Goal: Information Seeking & Learning: Compare options

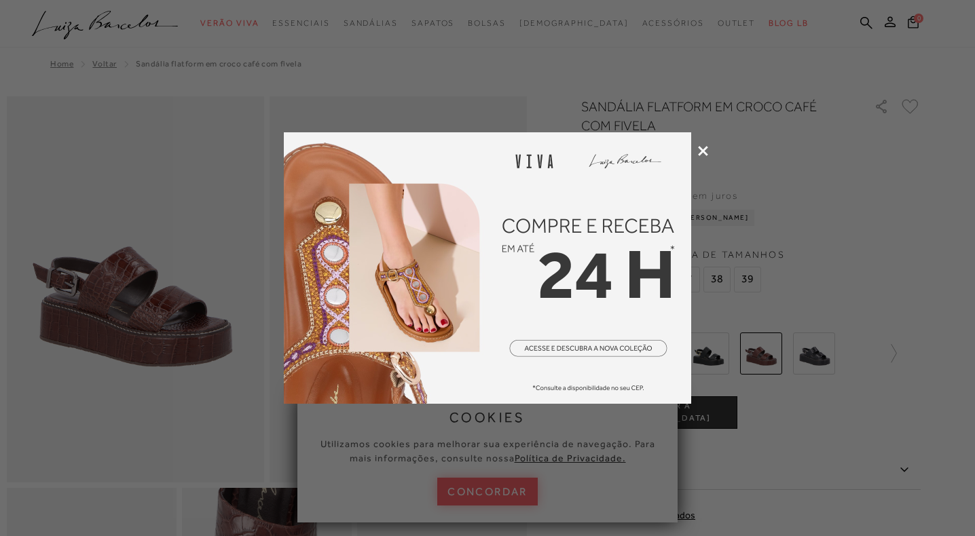
click at [701, 151] on icon at bounding box center [703, 151] width 10 height 10
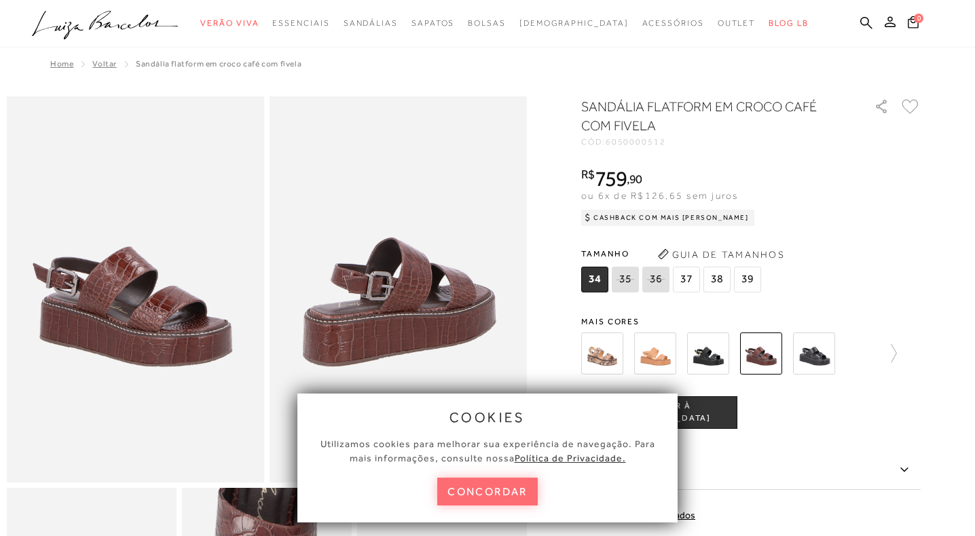
click at [510, 494] on button "concordar" at bounding box center [487, 492] width 100 height 28
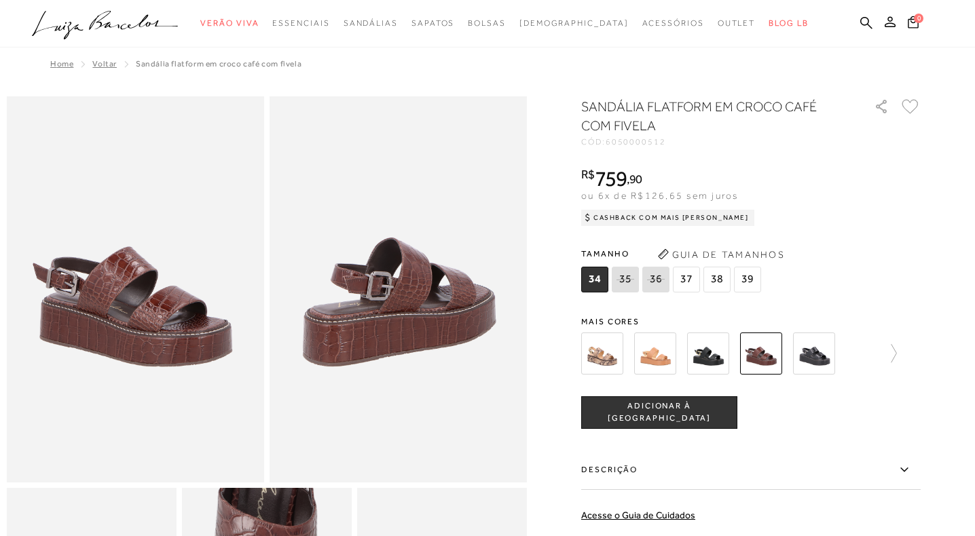
scroll to position [363, 0]
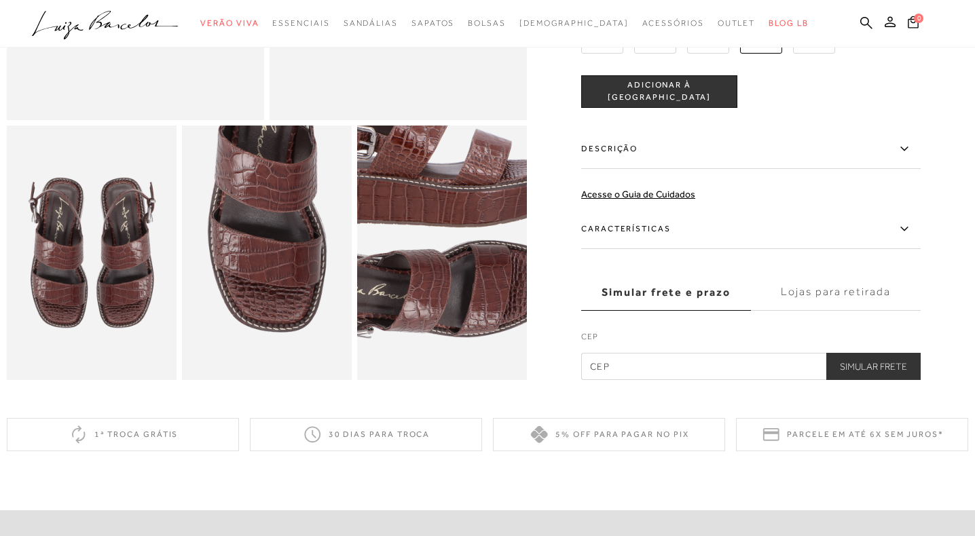
click at [462, 278] on img at bounding box center [422, 227] width 339 height 509
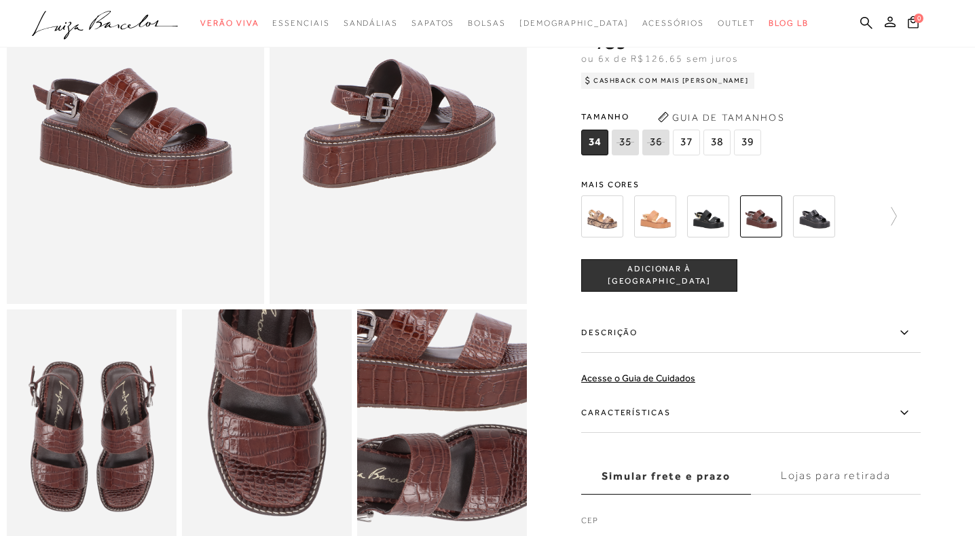
scroll to position [176, 0]
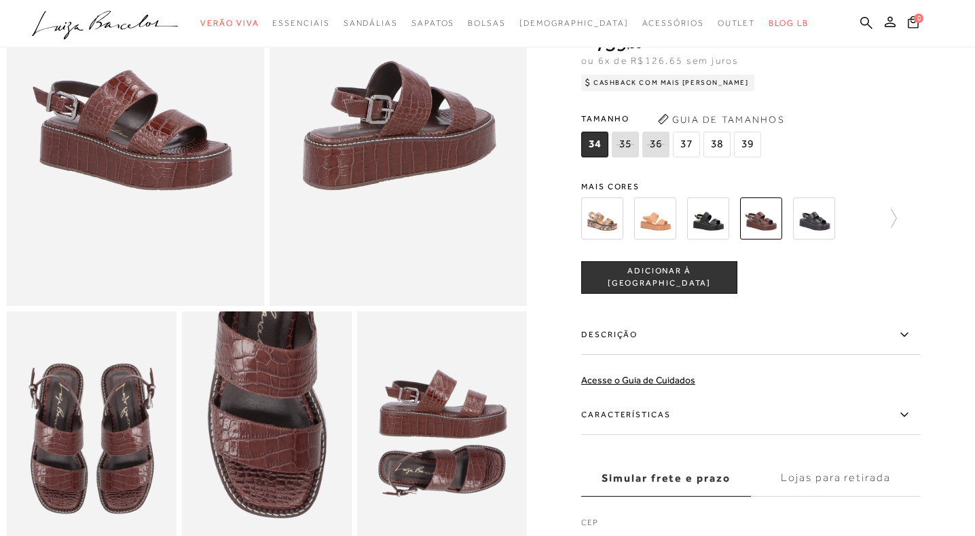
click at [148, 151] on img at bounding box center [135, 113] width 257 height 386
click at [603, 224] on img at bounding box center [602, 218] width 42 height 42
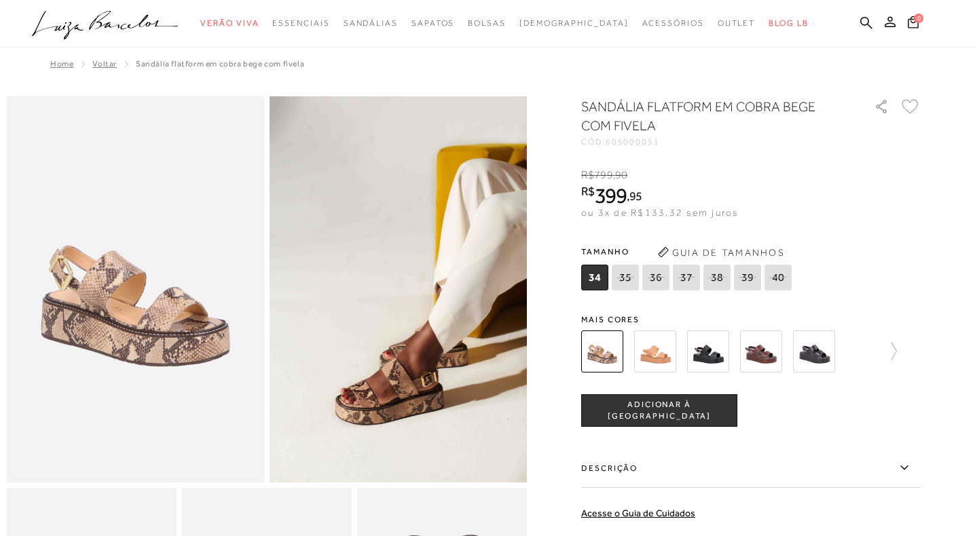
click at [653, 363] on img at bounding box center [655, 352] width 42 height 42
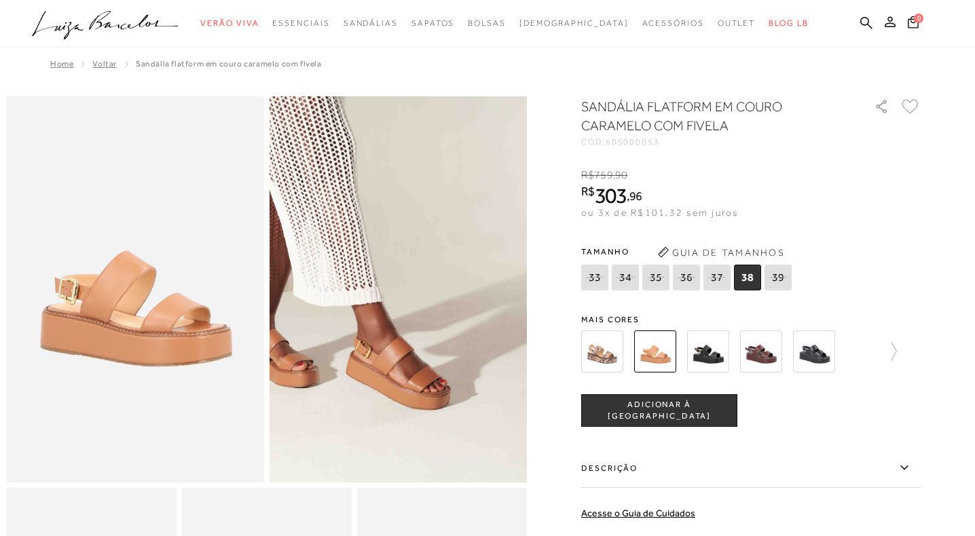
click at [399, 386] on img at bounding box center [398, 289] width 257 height 386
click at [754, 352] on img at bounding box center [761, 352] width 42 height 42
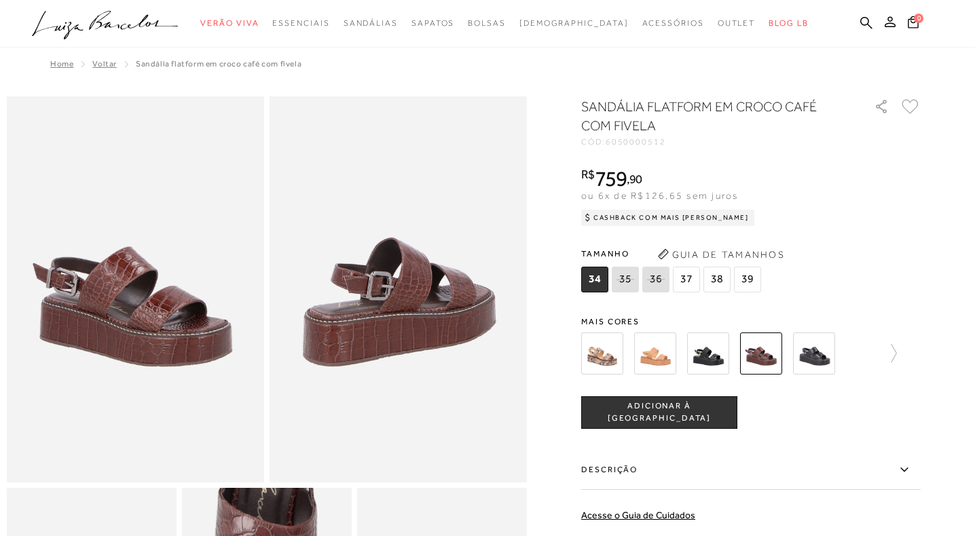
click at [686, 279] on span "37" at bounding box center [686, 280] width 27 height 26
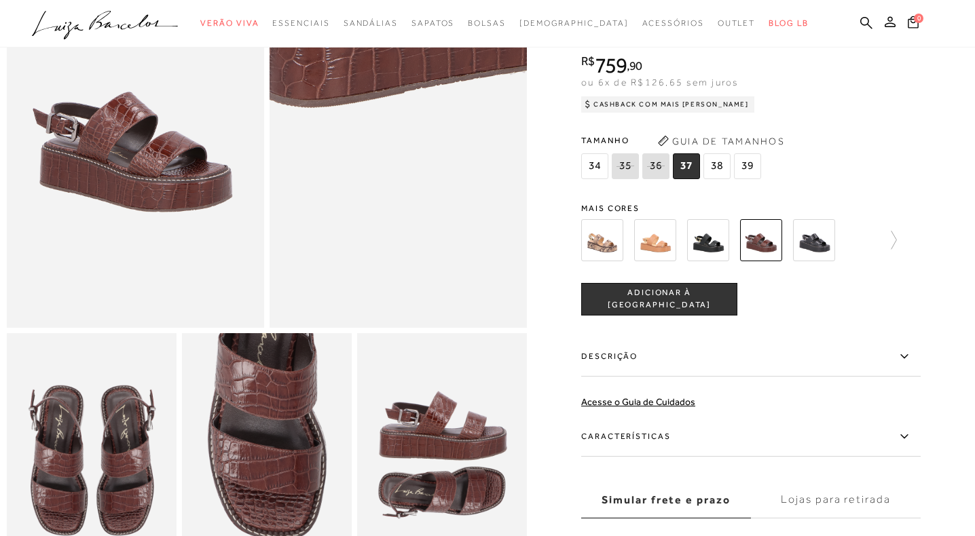
scroll to position [151, 0]
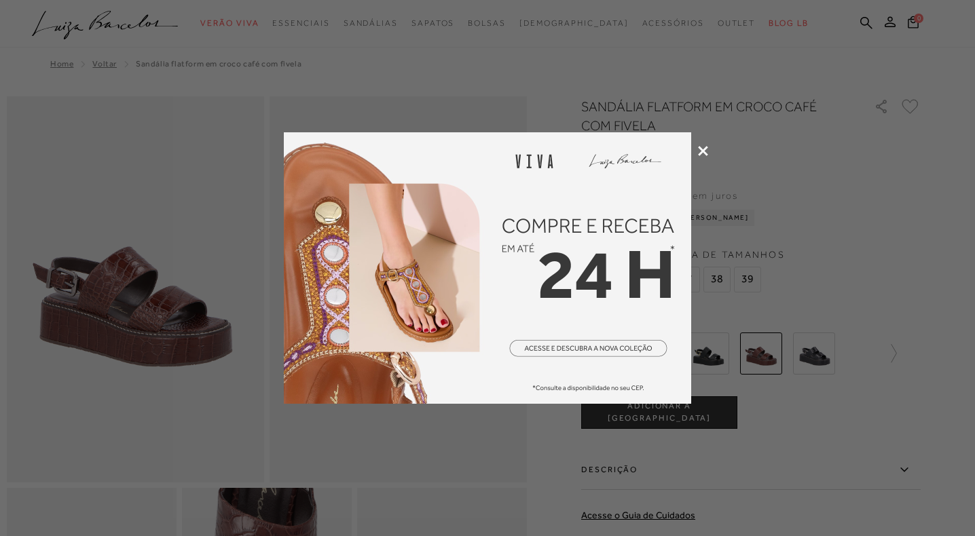
click at [704, 153] on icon at bounding box center [703, 151] width 10 height 10
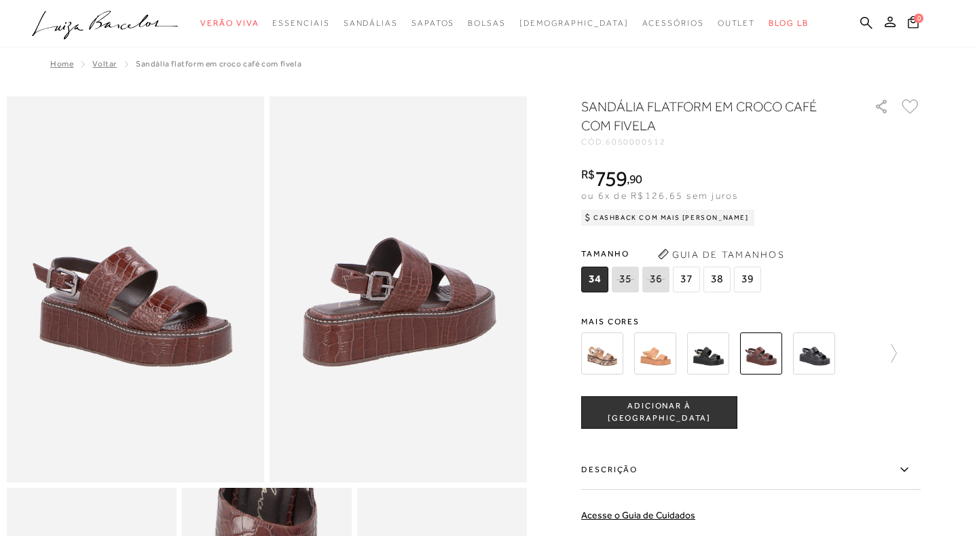
click at [600, 362] on img at bounding box center [602, 354] width 42 height 42
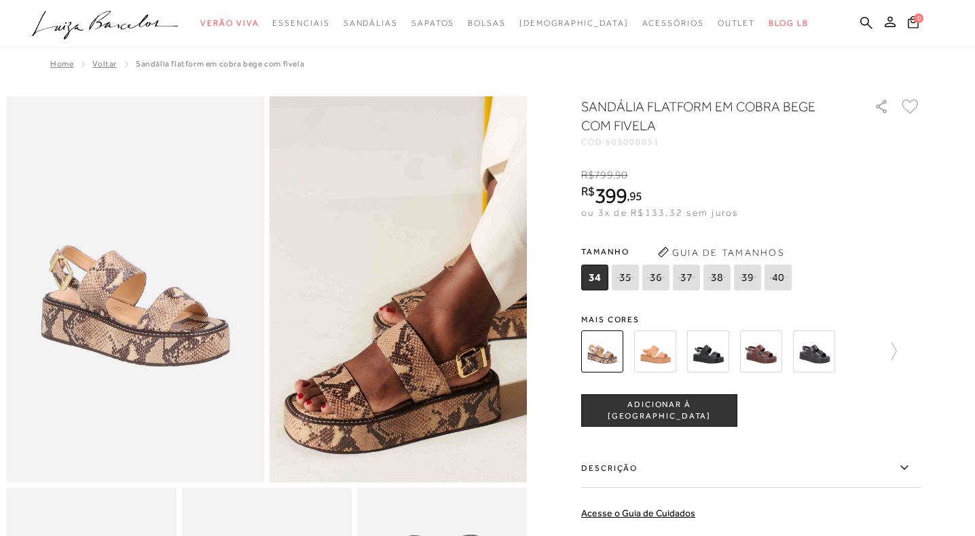
scroll to position [178, 0]
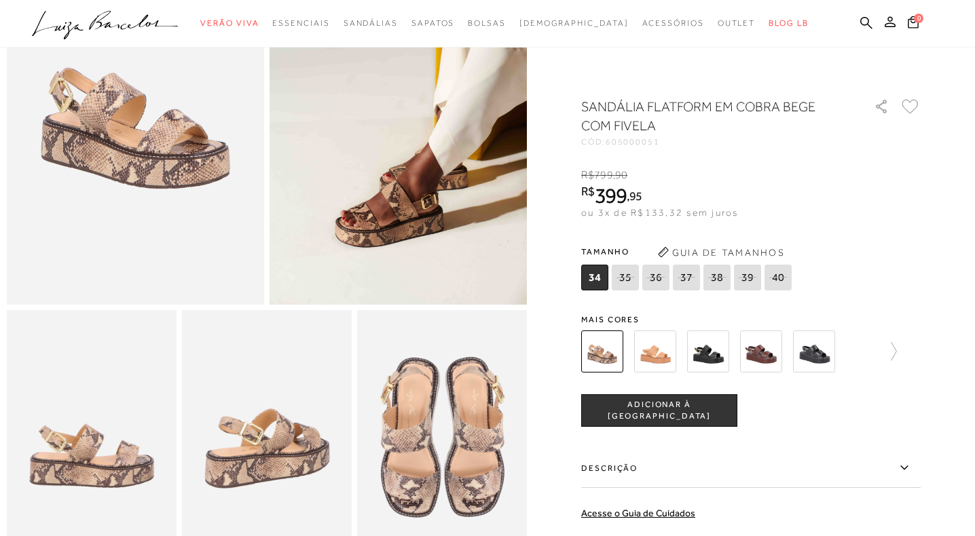
click at [654, 356] on img at bounding box center [655, 352] width 42 height 42
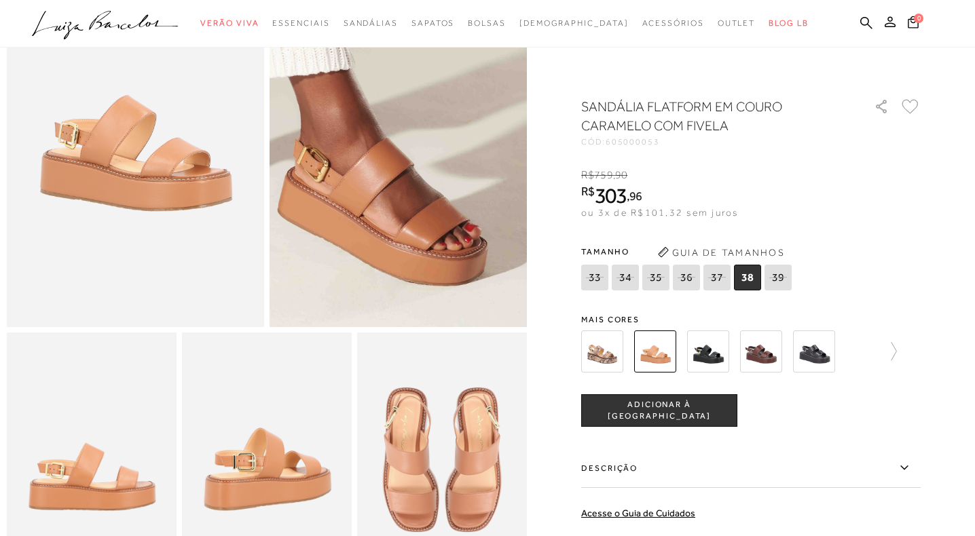
scroll to position [156, 0]
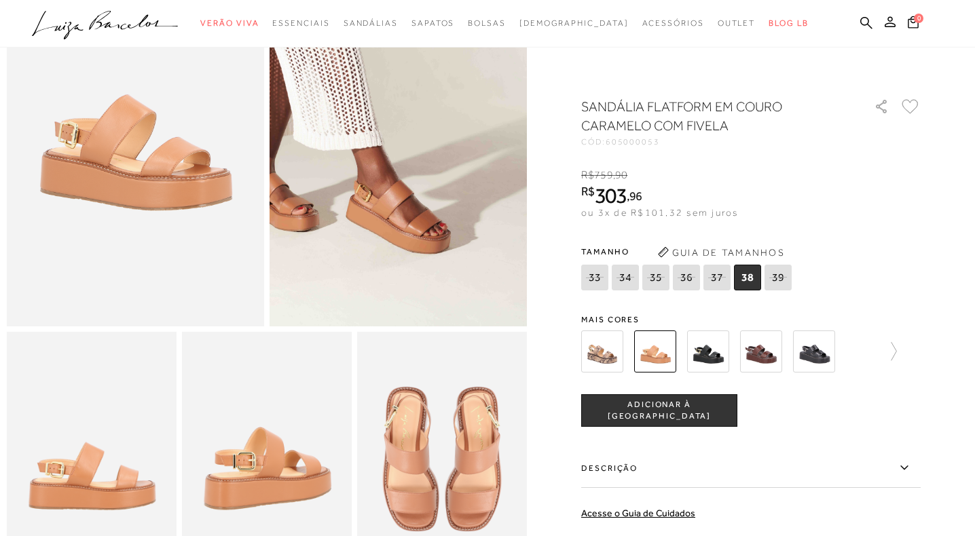
click at [719, 361] on img at bounding box center [708, 352] width 42 height 42
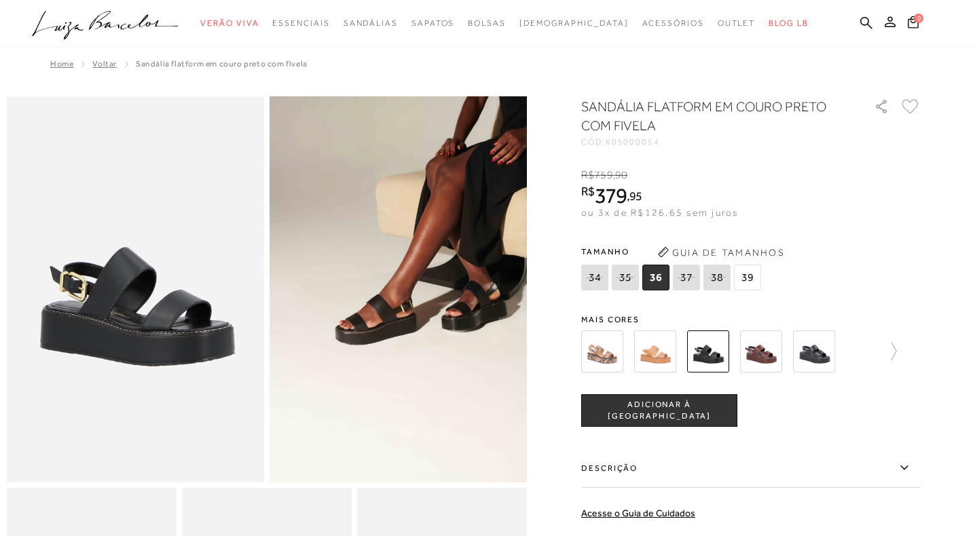
click at [758, 357] on img at bounding box center [761, 352] width 42 height 42
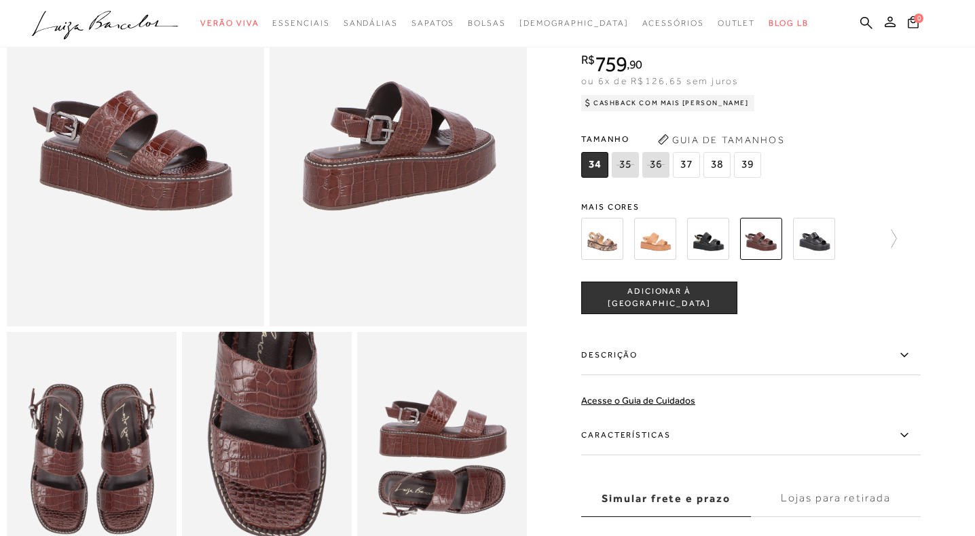
scroll to position [128, 0]
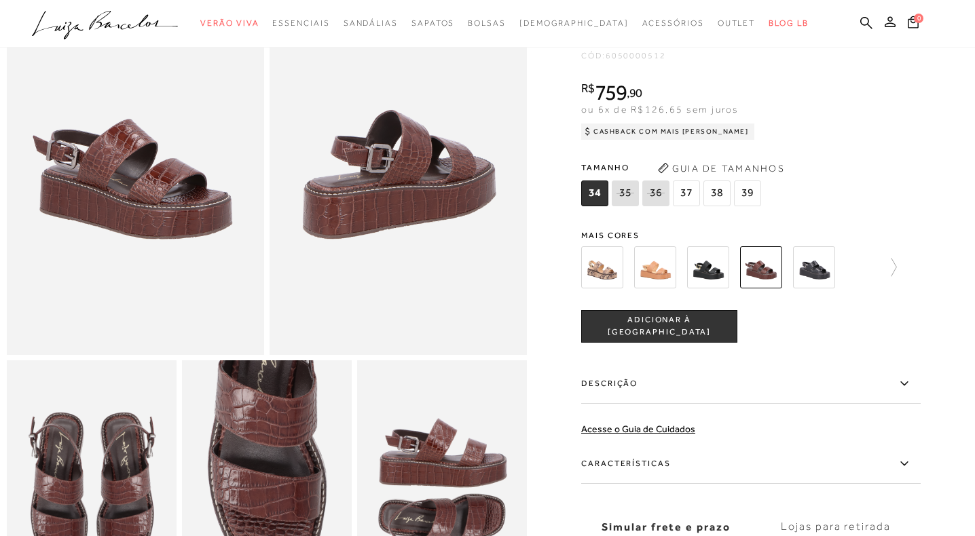
click at [610, 266] on img at bounding box center [602, 267] width 42 height 42
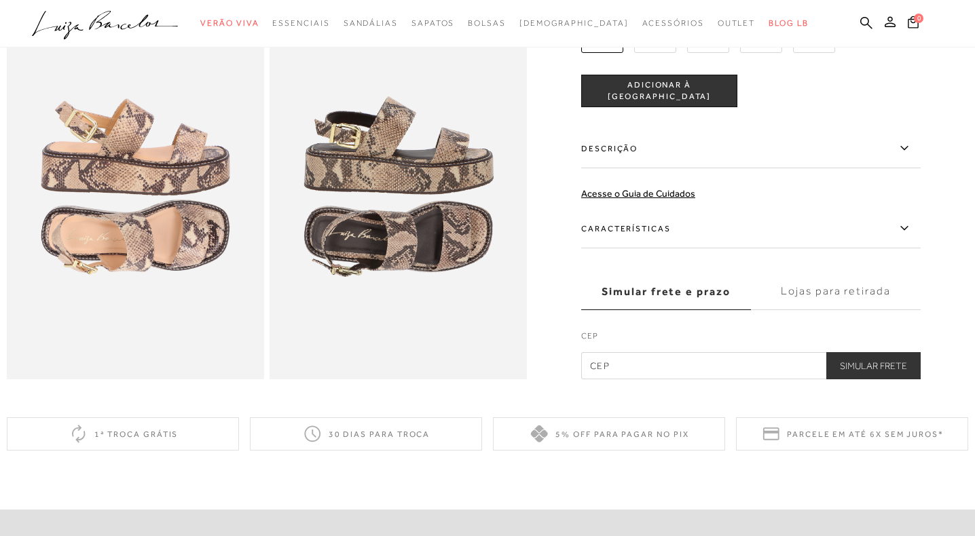
scroll to position [639, 0]
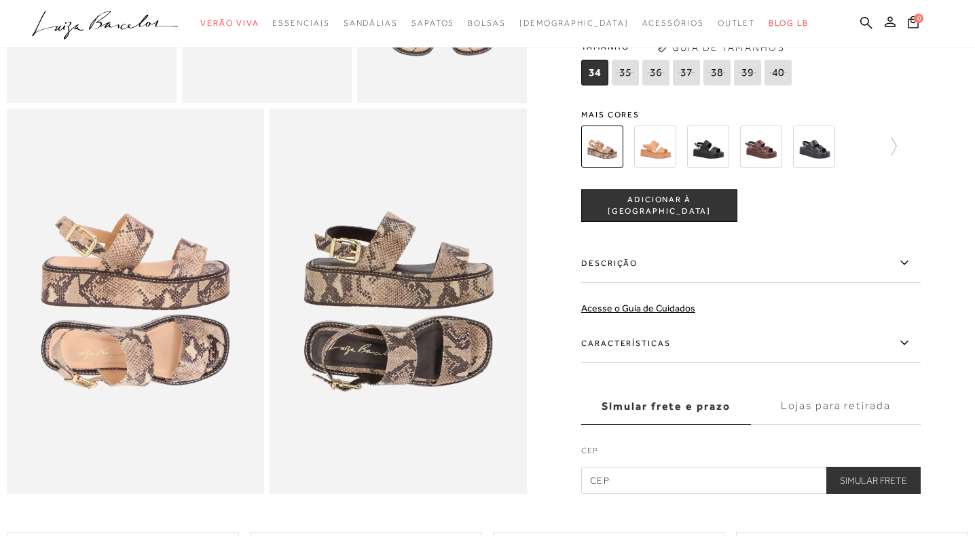
click at [758, 142] on img at bounding box center [761, 147] width 42 height 42
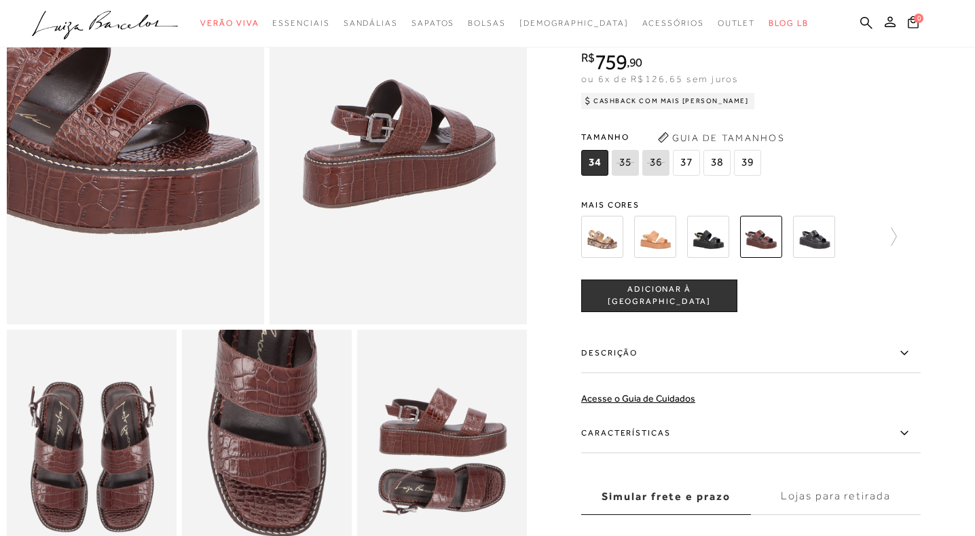
scroll to position [157, 0]
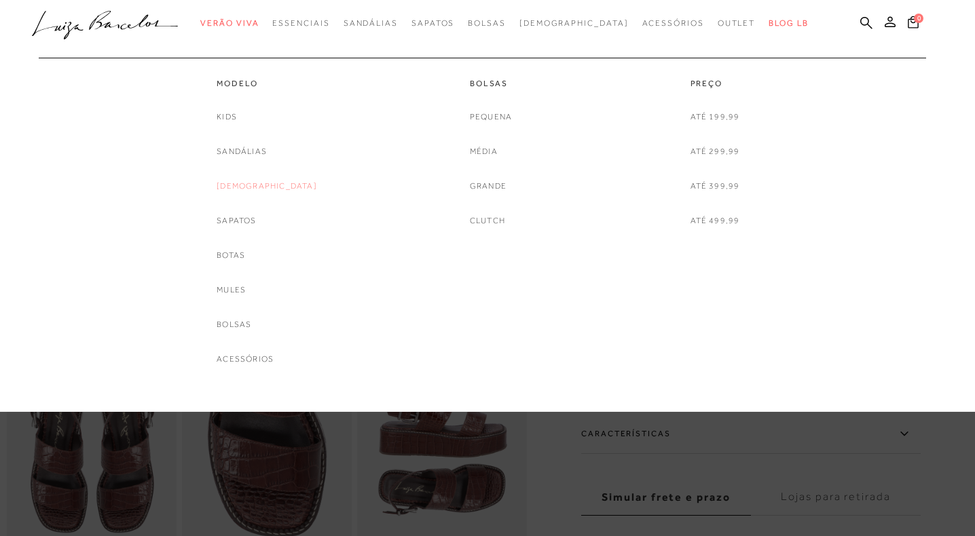
click at [257, 183] on link "[DEMOGRAPHIC_DATA]" at bounding box center [267, 186] width 100 height 14
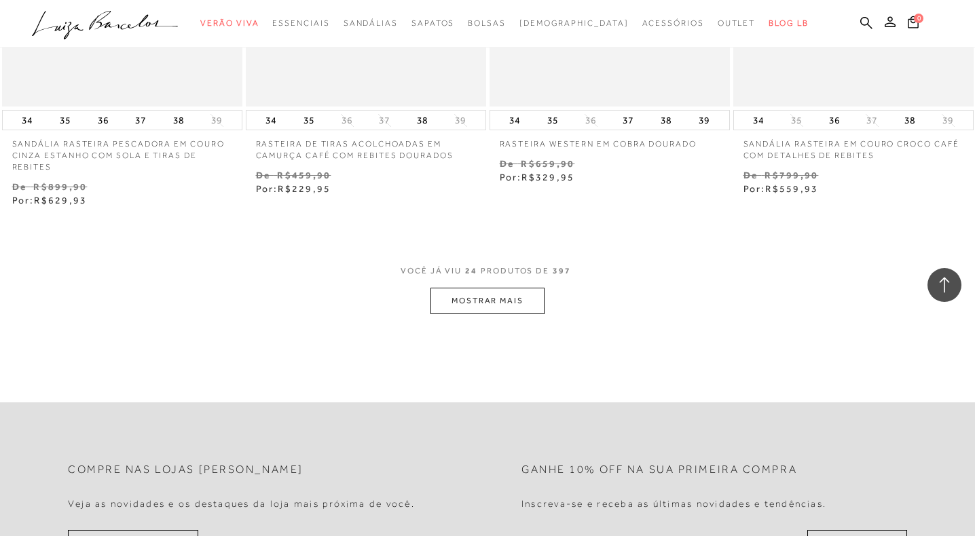
scroll to position [2665, 0]
click at [505, 296] on button "MOSTRAR MAIS" at bounding box center [487, 299] width 114 height 26
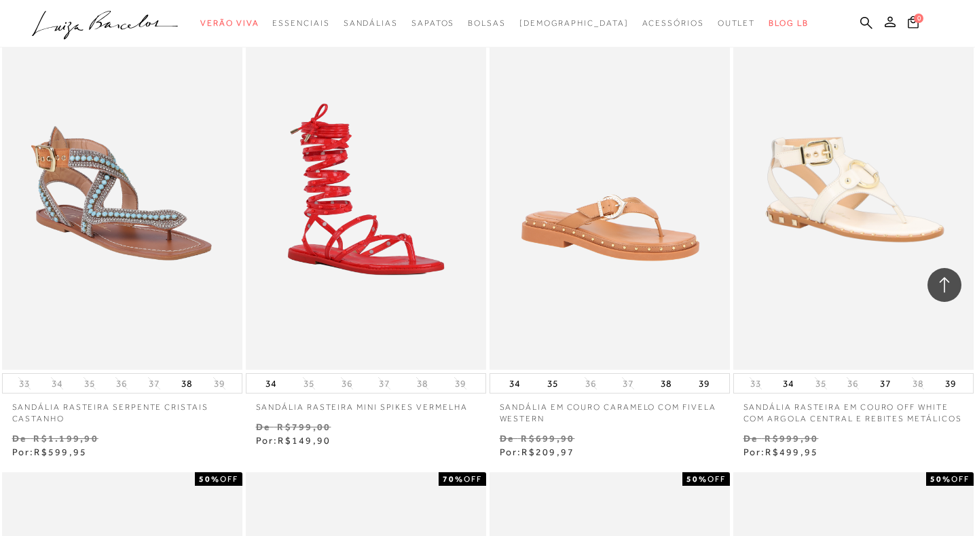
scroll to position [0, 0]
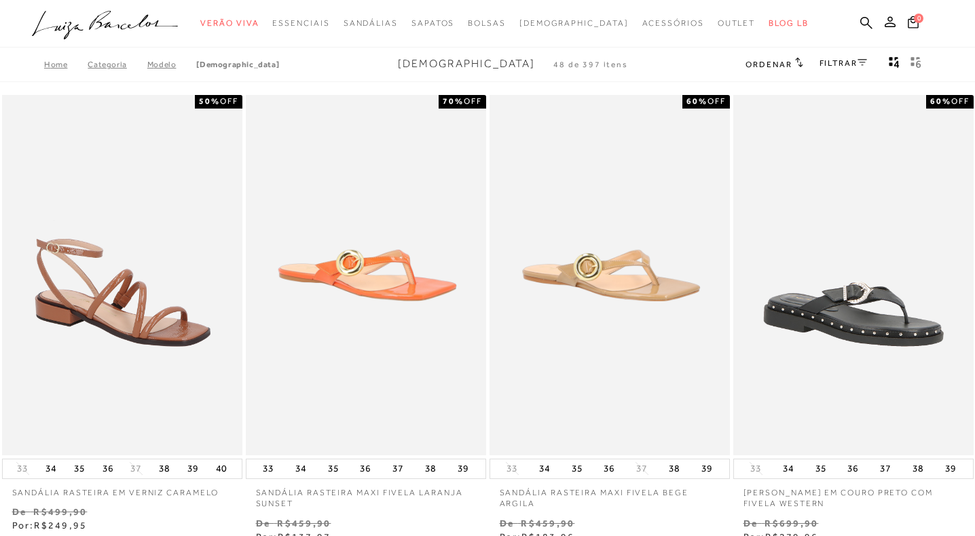
click at [856, 67] on link "FILTRAR" at bounding box center [843, 63] width 48 height 10
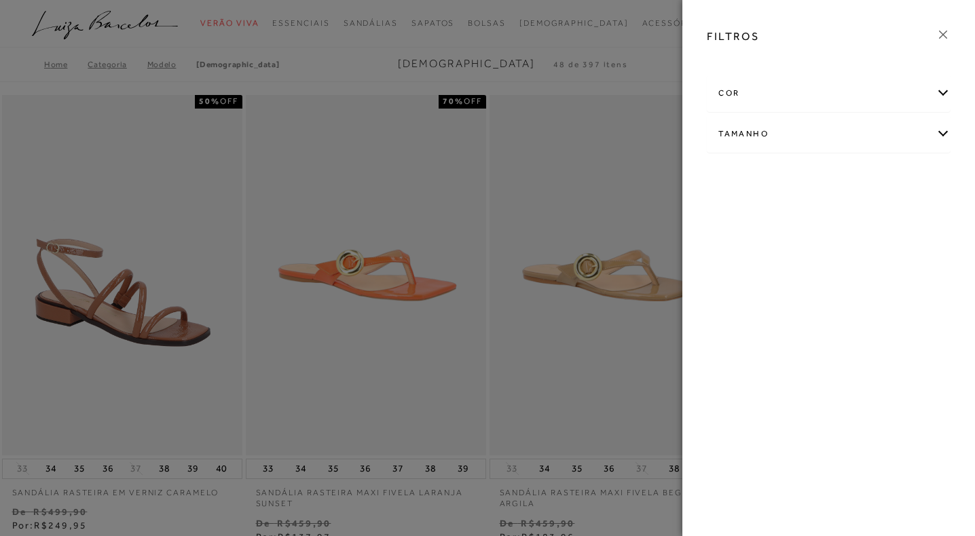
click at [781, 138] on div "Tamanho" at bounding box center [828, 134] width 242 height 36
click at [775, 224] on label "37" at bounding box center [771, 214] width 31 height 29
click at [767, 223] on input "37" at bounding box center [761, 216] width 14 height 14
checkbox input "true"
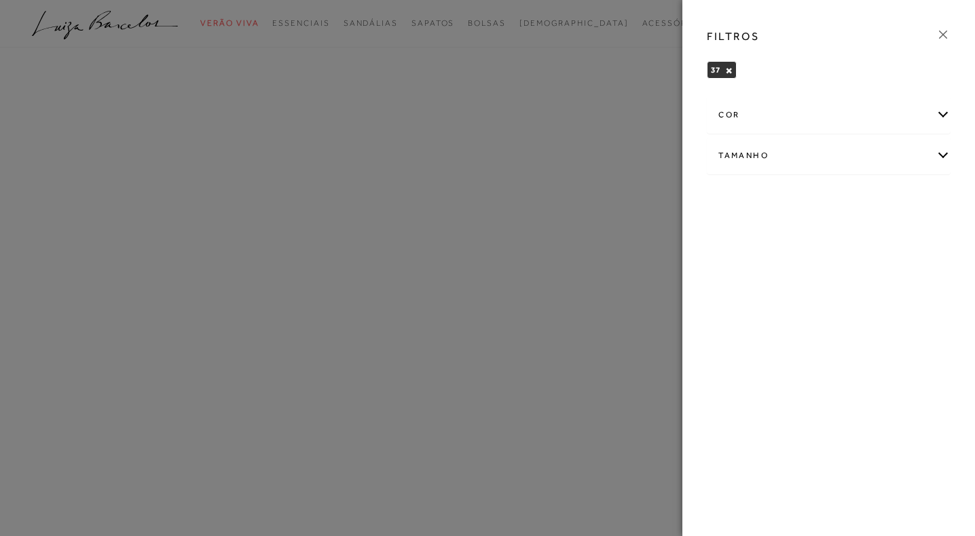
click at [621, 92] on div at bounding box center [487, 268] width 975 height 536
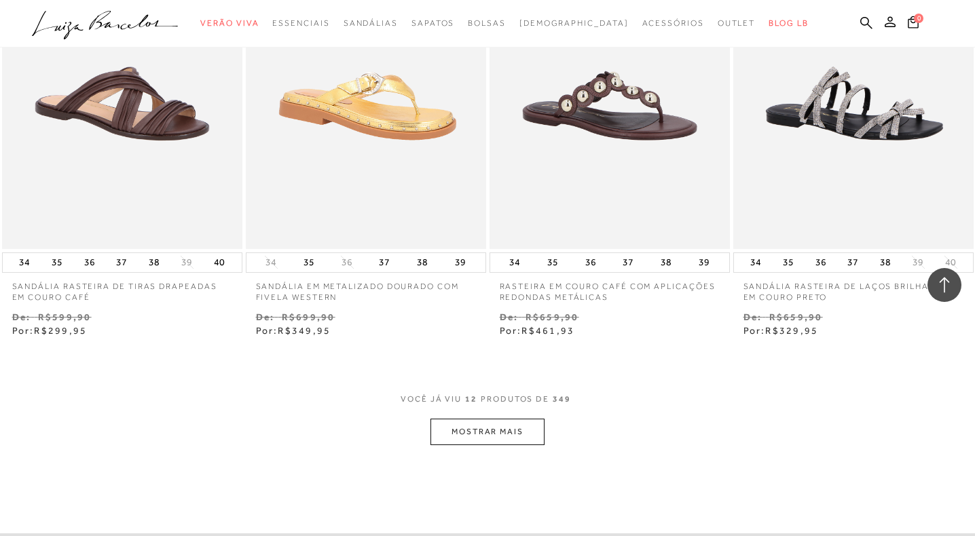
scroll to position [1179, 0]
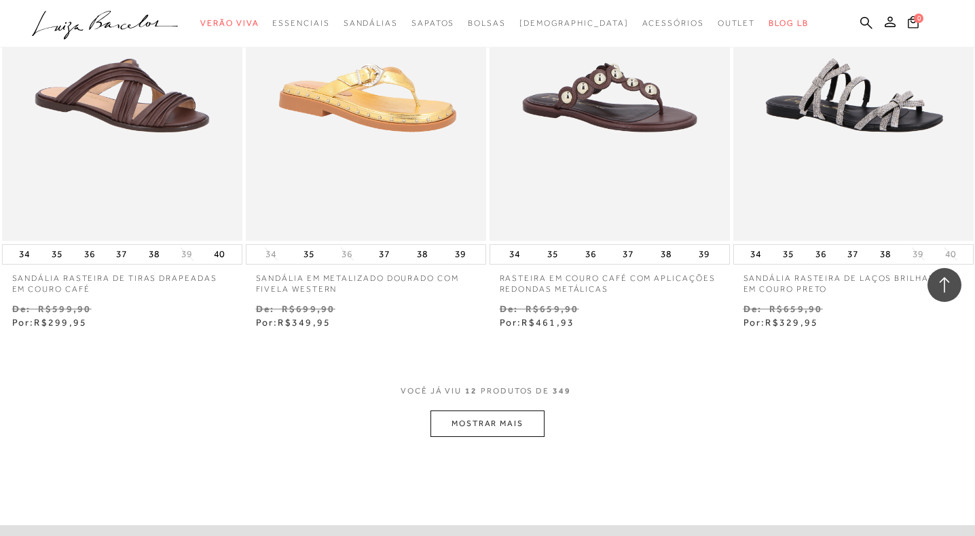
click at [460, 432] on button "MOSTRAR MAIS" at bounding box center [487, 424] width 114 height 26
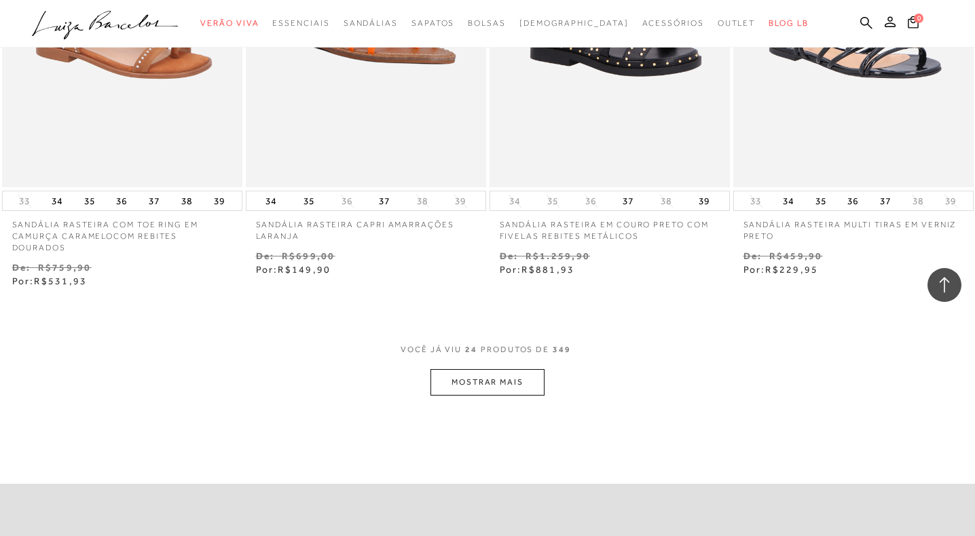
scroll to position [2623, 0]
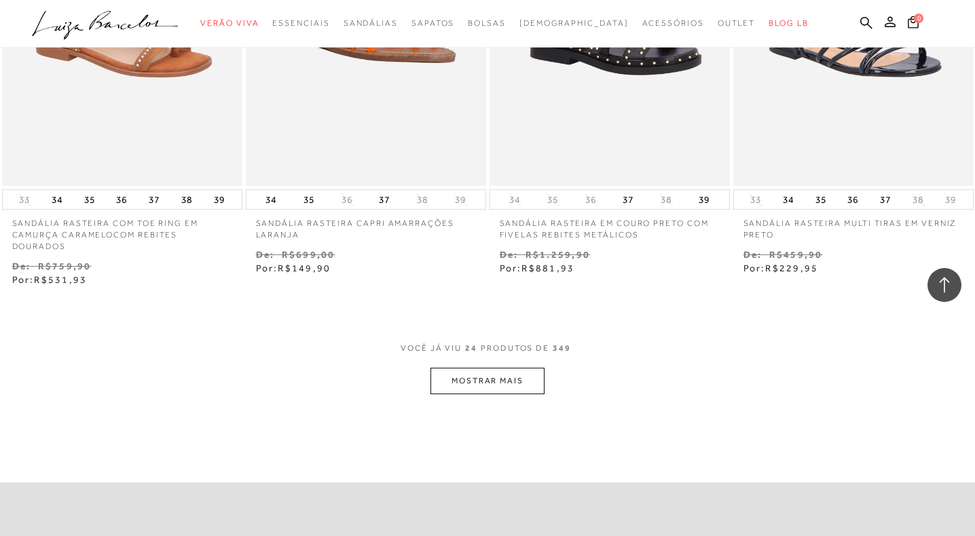
click at [497, 388] on button "MOSTRAR MAIS" at bounding box center [487, 381] width 114 height 26
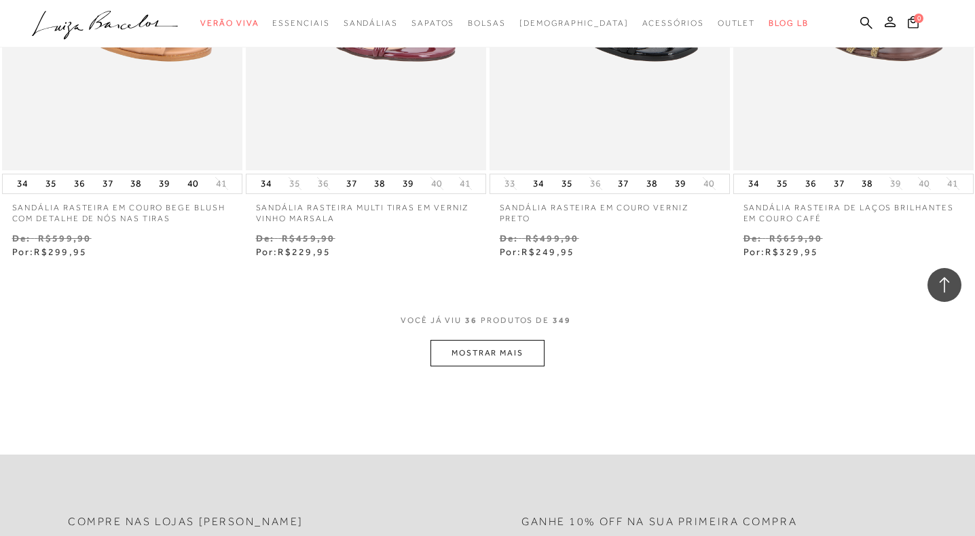
scroll to position [4131, 0]
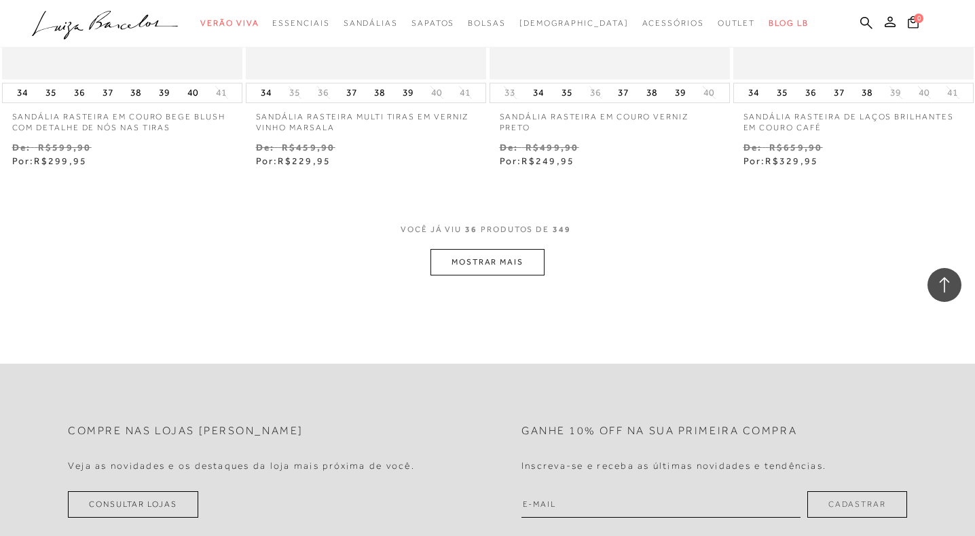
click at [539, 270] on button "MOSTRAR MAIS" at bounding box center [487, 262] width 114 height 26
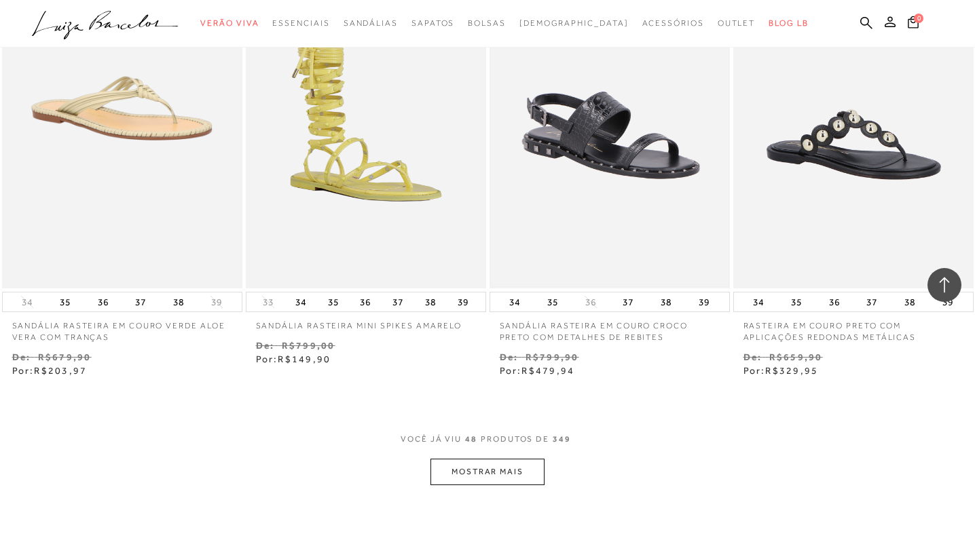
scroll to position [5310, 0]
click at [531, 476] on button "MOSTRAR MAIS" at bounding box center [487, 473] width 114 height 26
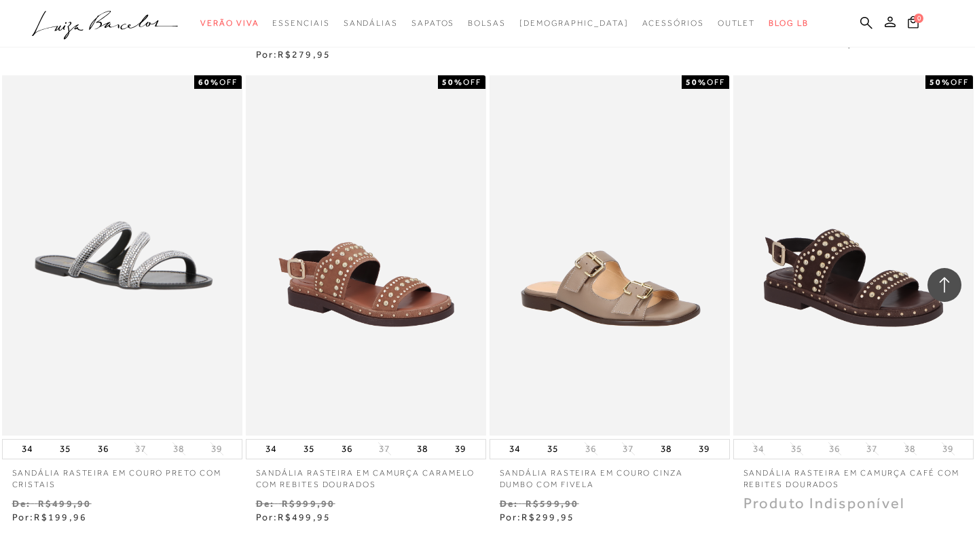
scroll to position [6604, 0]
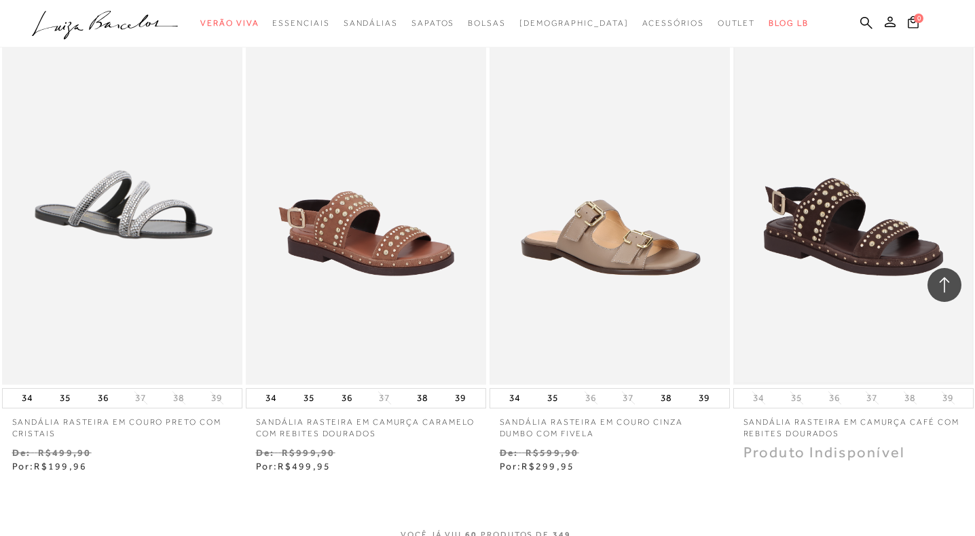
click at [849, 227] on img at bounding box center [854, 204] width 238 height 356
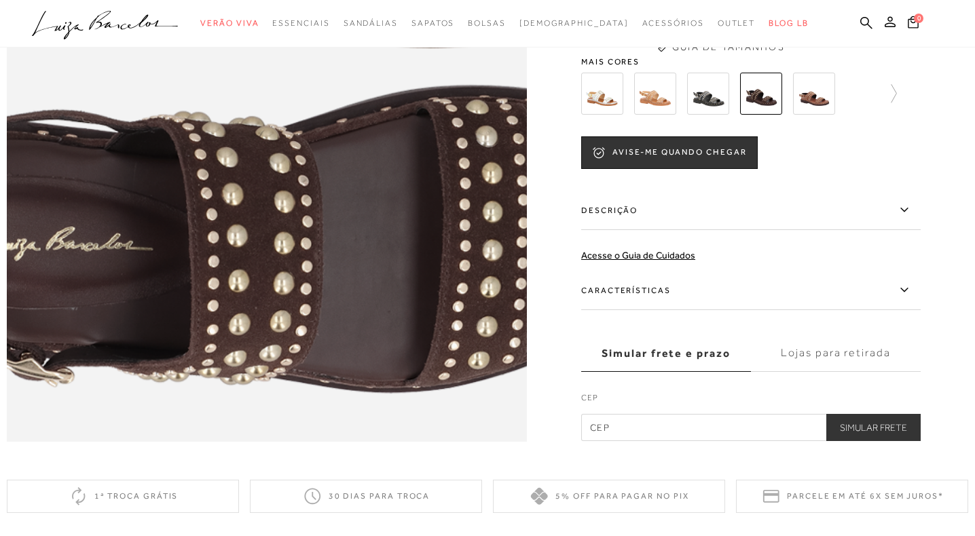
scroll to position [1098, 0]
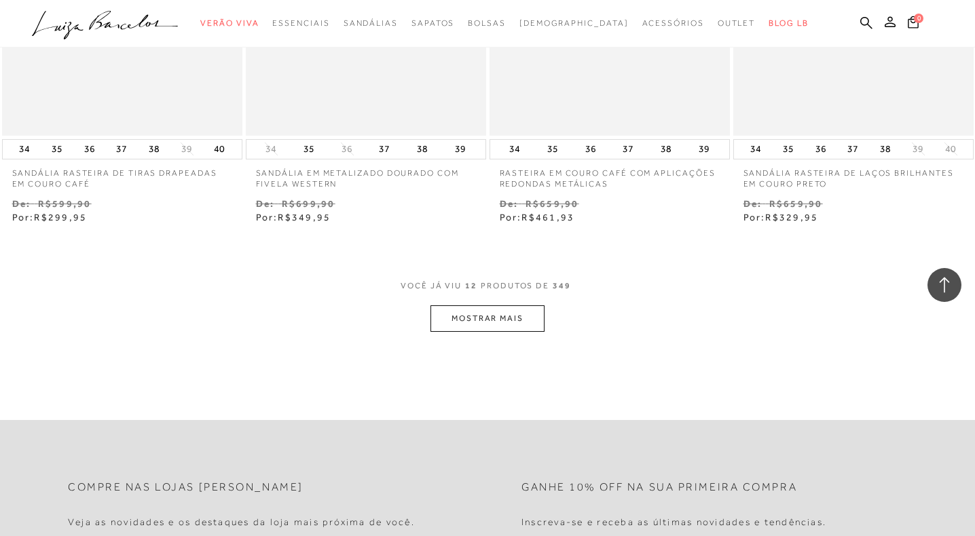
scroll to position [1212, 0]
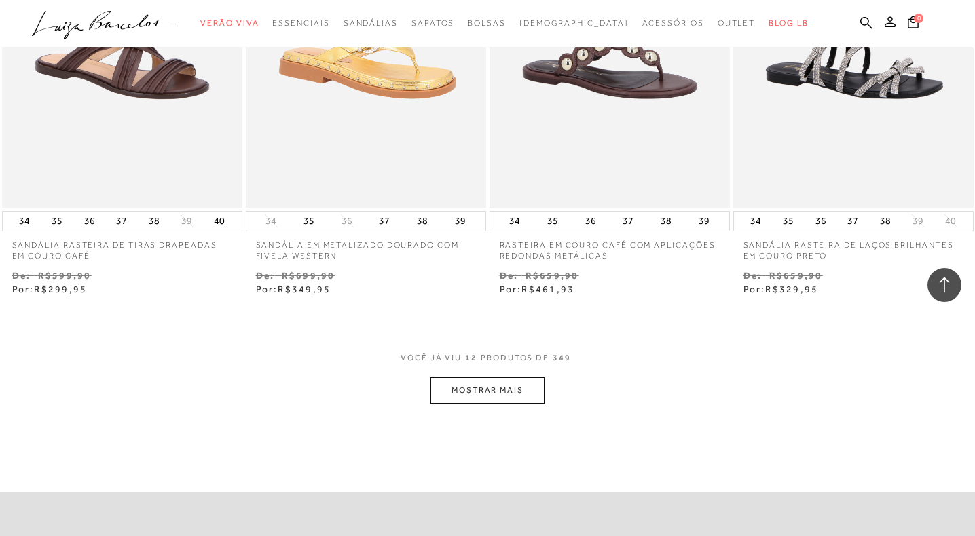
click at [487, 390] on button "MOSTRAR MAIS" at bounding box center [487, 390] width 114 height 26
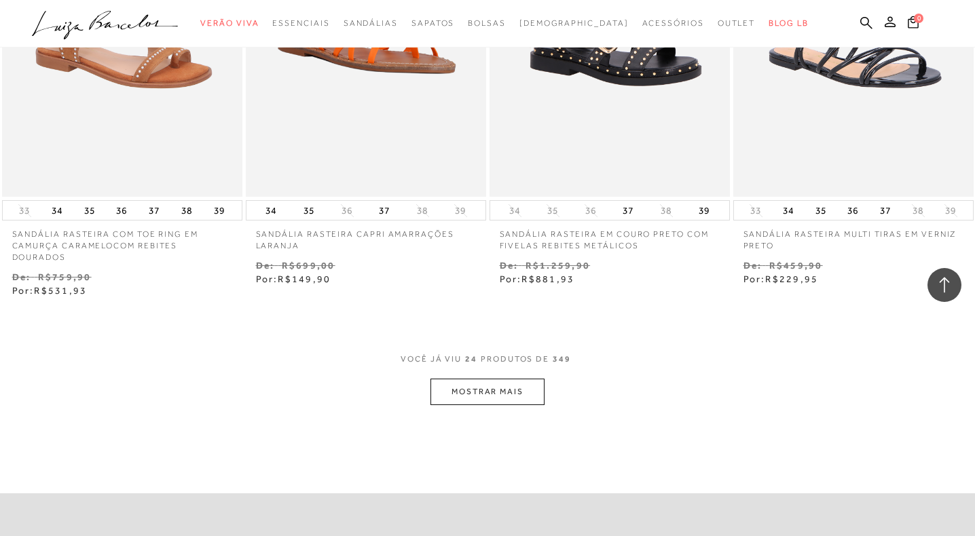
scroll to position [2609, 0]
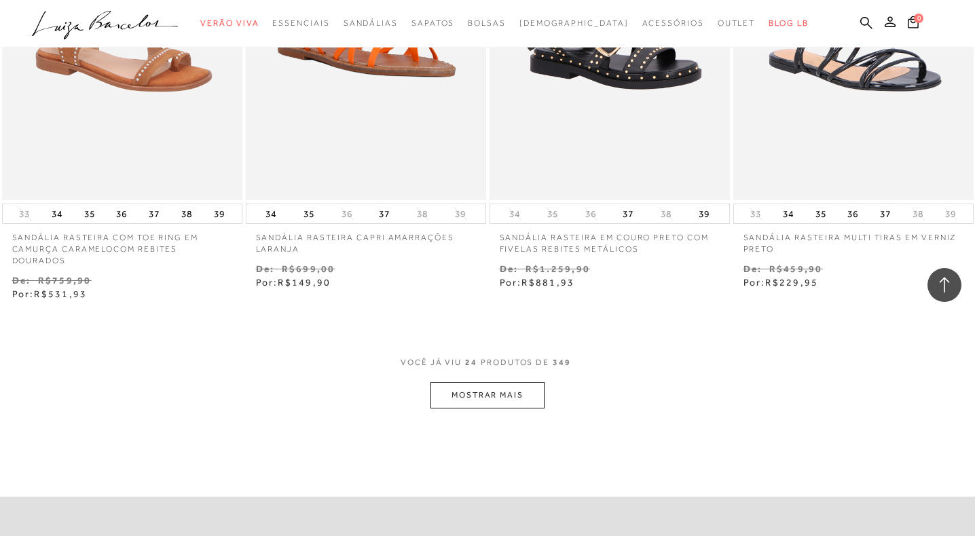
click at [505, 392] on button "MOSTRAR MAIS" at bounding box center [487, 395] width 114 height 26
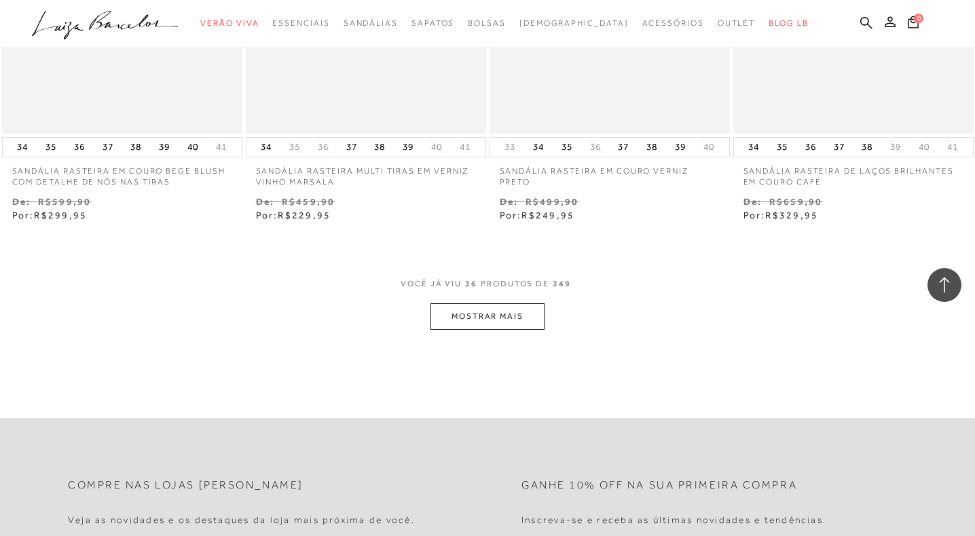
scroll to position [4071, 0]
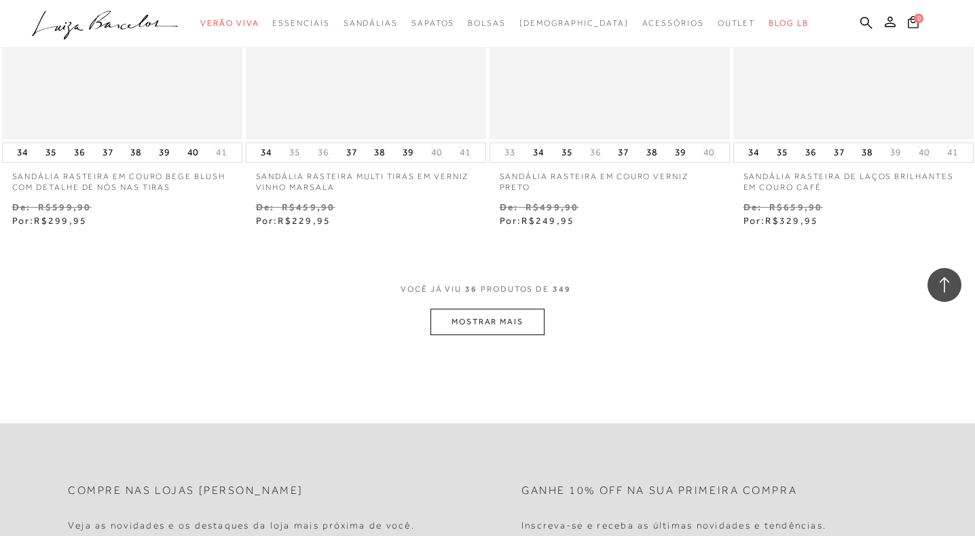
click at [496, 320] on button "MOSTRAR MAIS" at bounding box center [487, 322] width 114 height 26
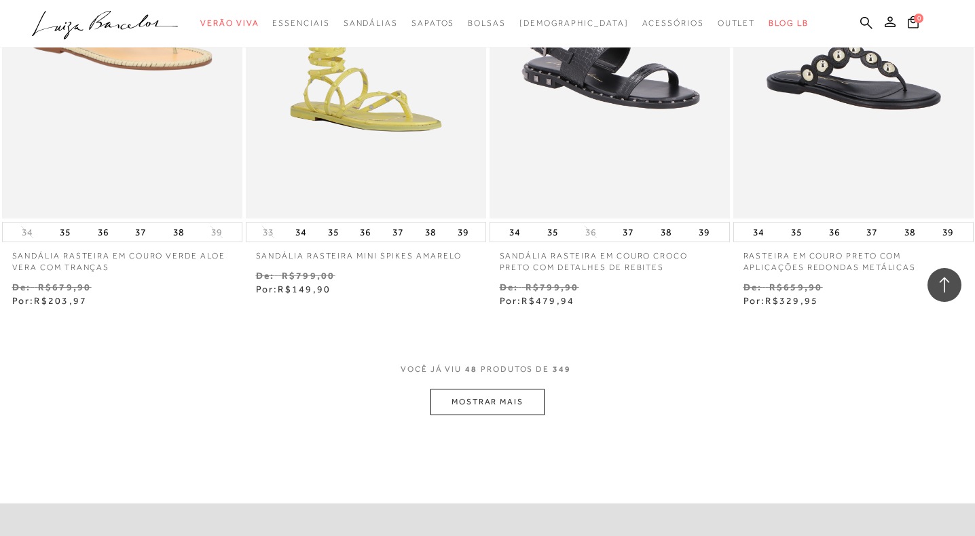
scroll to position [5380, 0]
click at [519, 394] on button "MOSTRAR MAIS" at bounding box center [487, 403] width 114 height 26
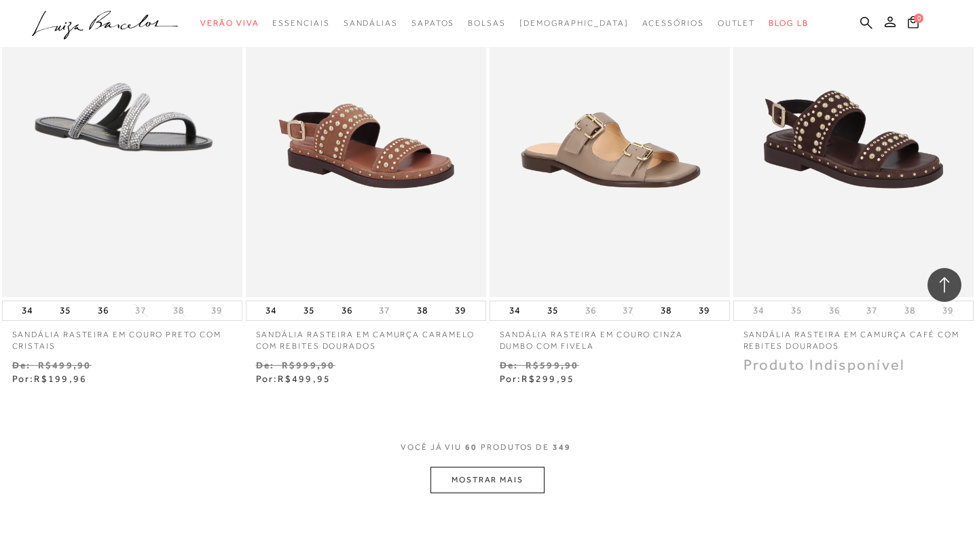
scroll to position [6689, 0]
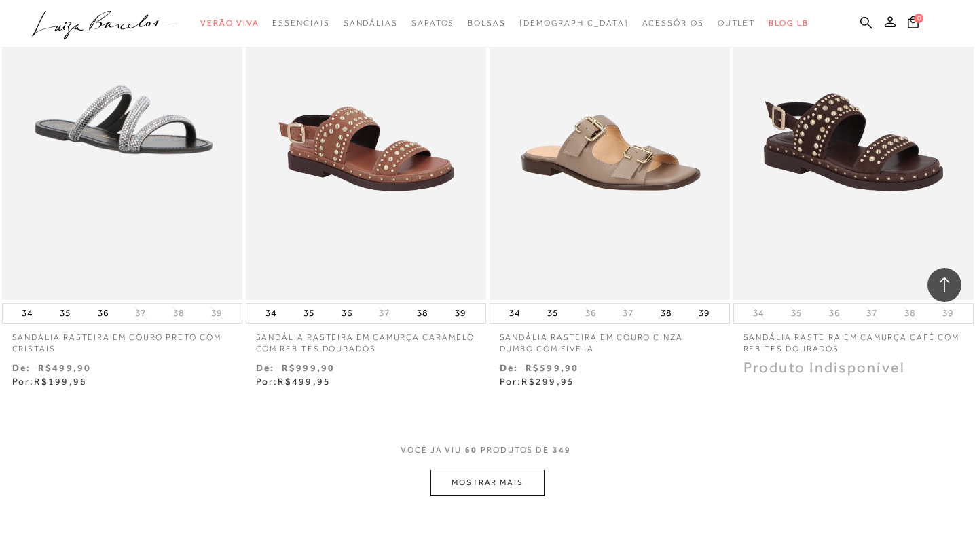
click at [527, 485] on button "MOSTRAR MAIS" at bounding box center [487, 483] width 114 height 26
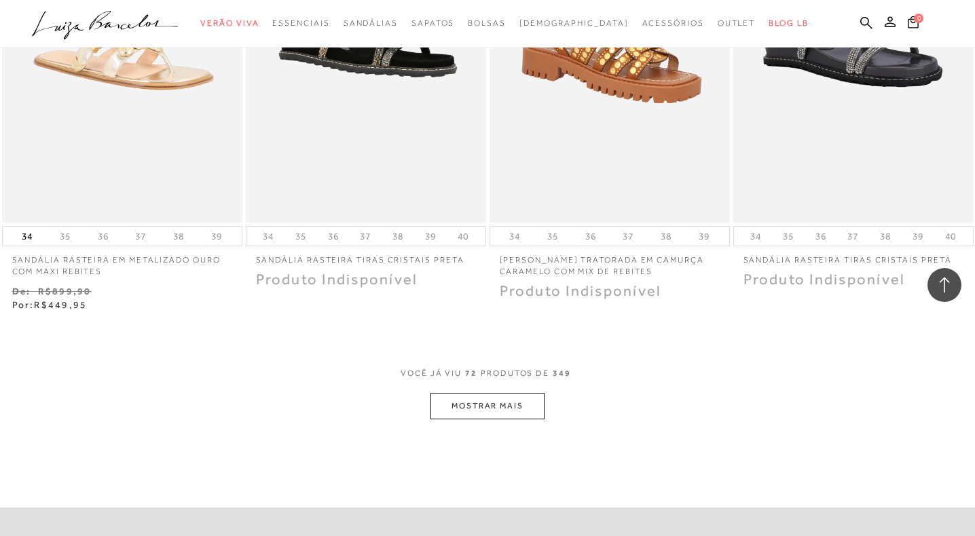
scroll to position [8112, 0]
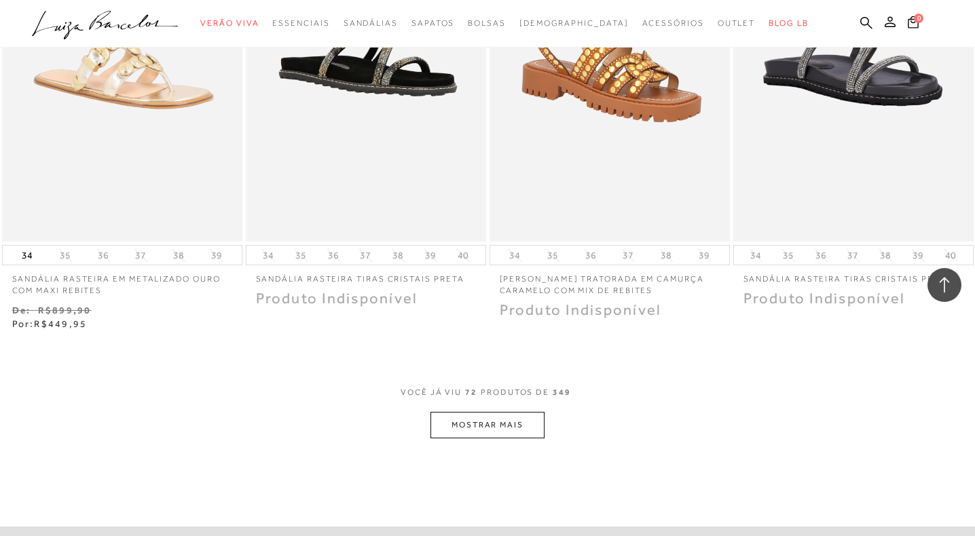
click at [520, 430] on button "MOSTRAR MAIS" at bounding box center [487, 425] width 114 height 26
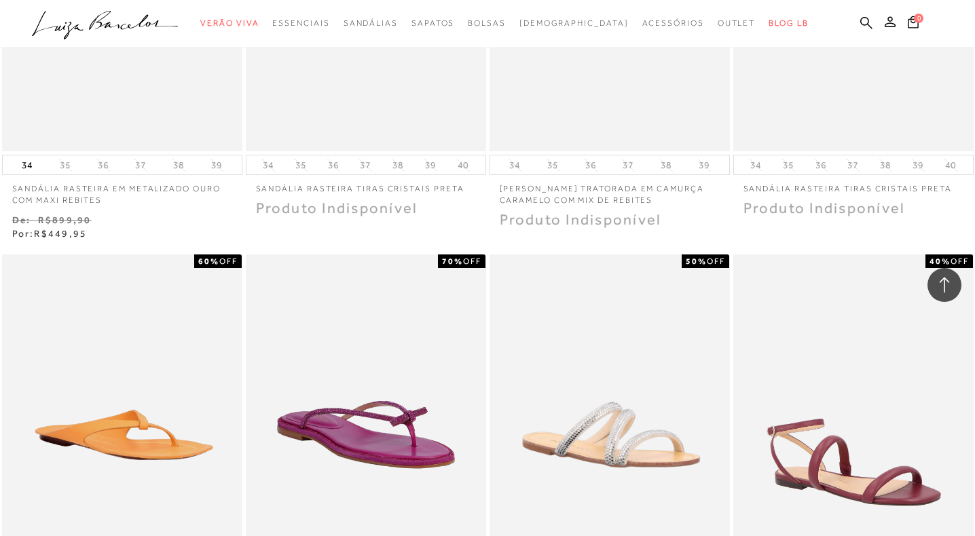
scroll to position [8391, 0]
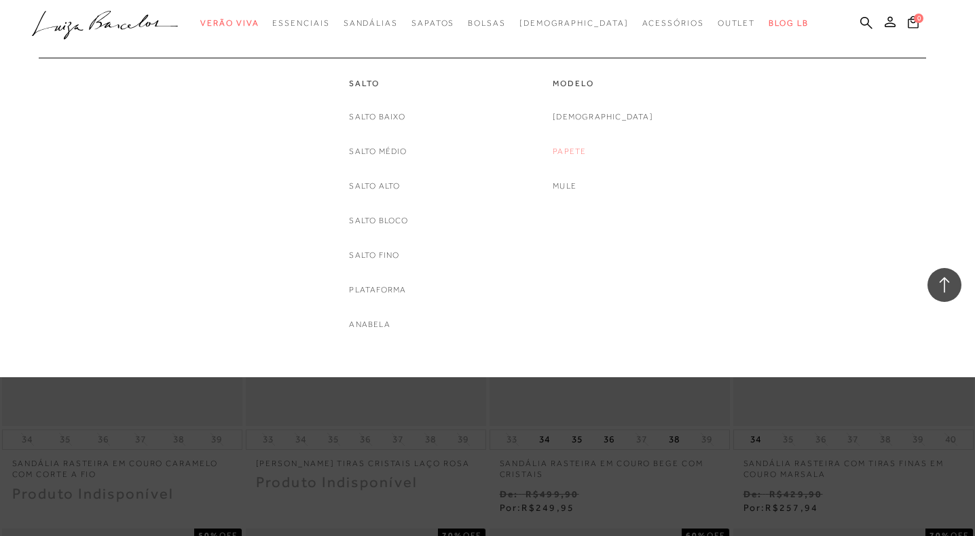
click at [586, 153] on link "Papete" at bounding box center [569, 152] width 33 height 14
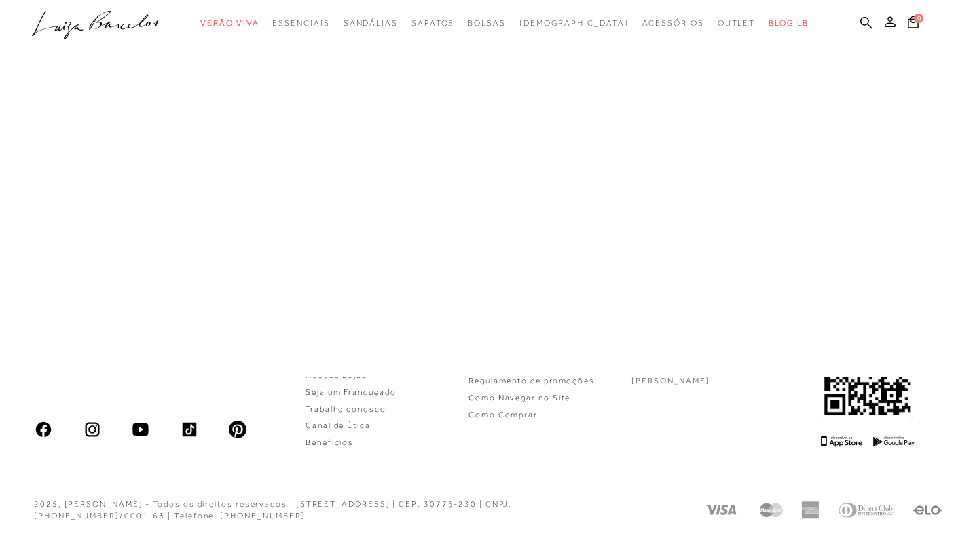
scroll to position [41, 0]
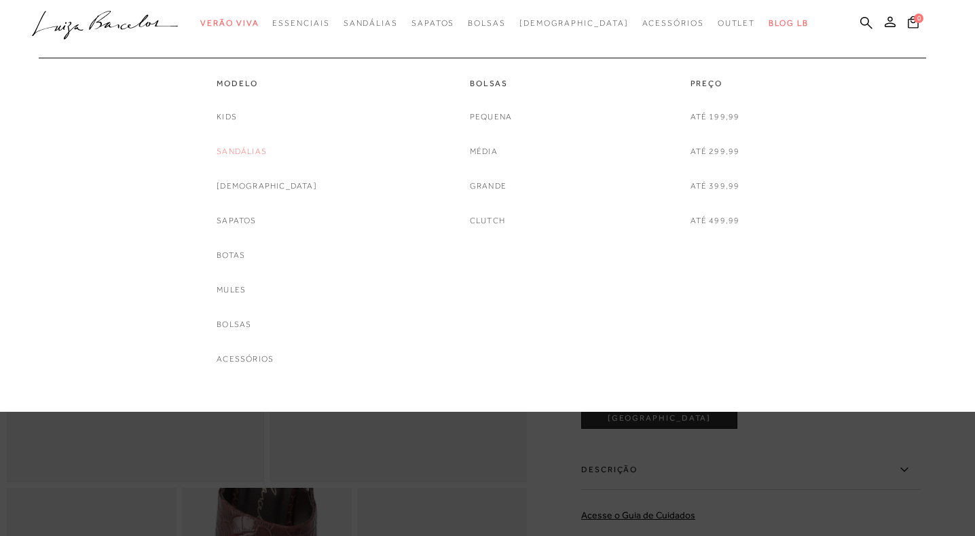
click at [248, 151] on link "Sandálias" at bounding box center [242, 152] width 50 height 14
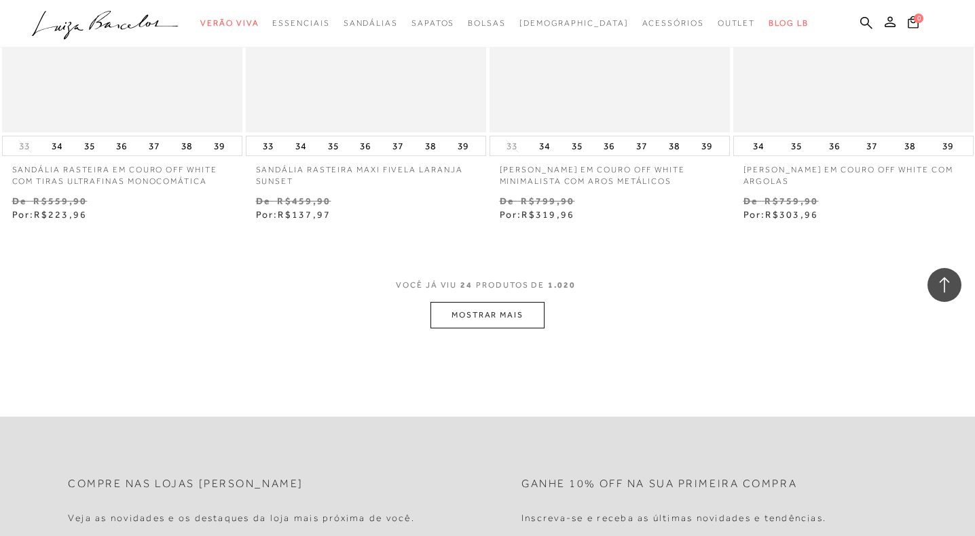
scroll to position [2611, 0]
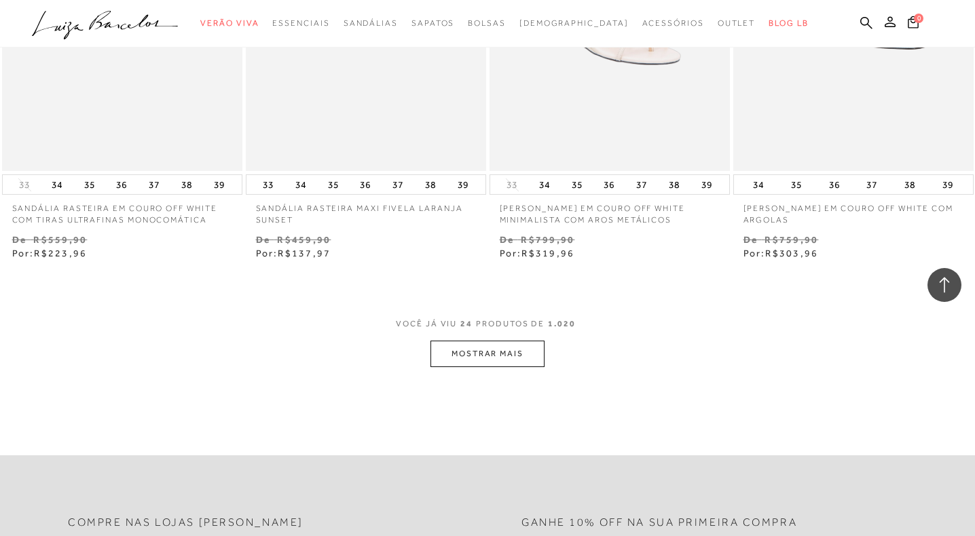
click at [522, 358] on button "MOSTRAR MAIS" at bounding box center [487, 354] width 114 height 26
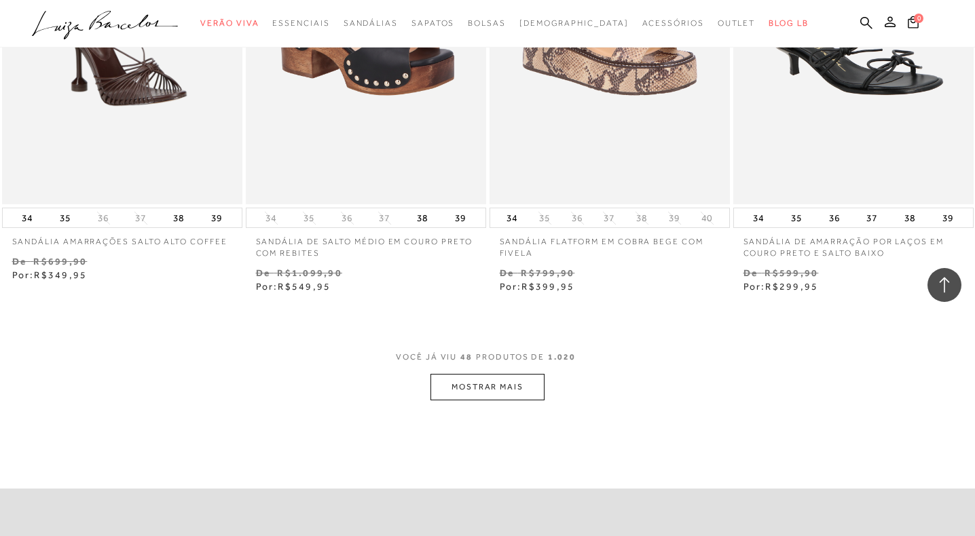
scroll to position [5361, 0]
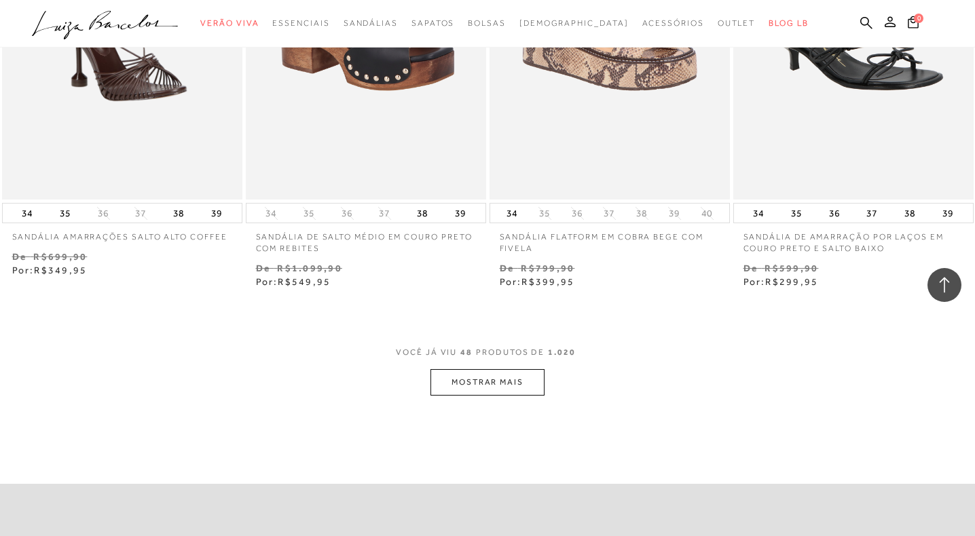
click at [494, 394] on button "MOSTRAR MAIS" at bounding box center [487, 382] width 114 height 26
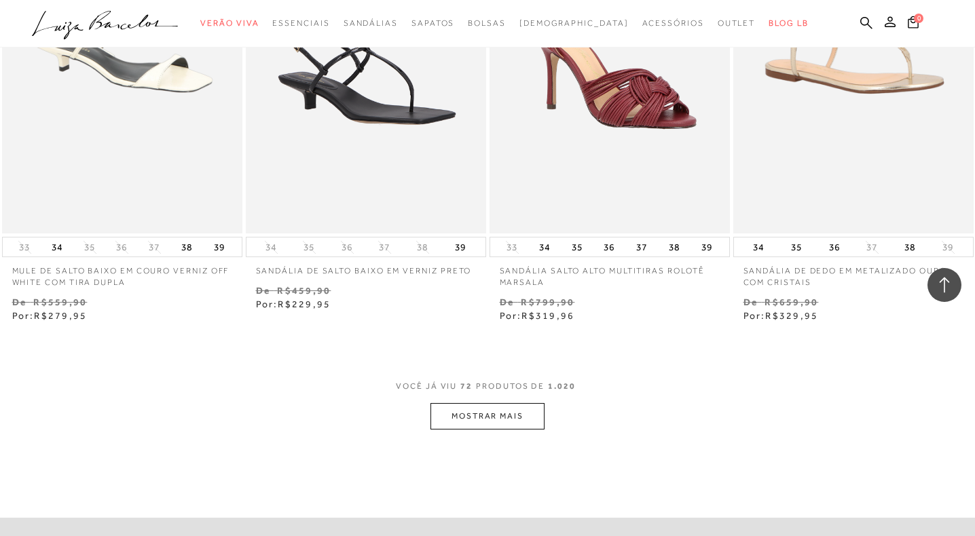
scroll to position [8112, 0]
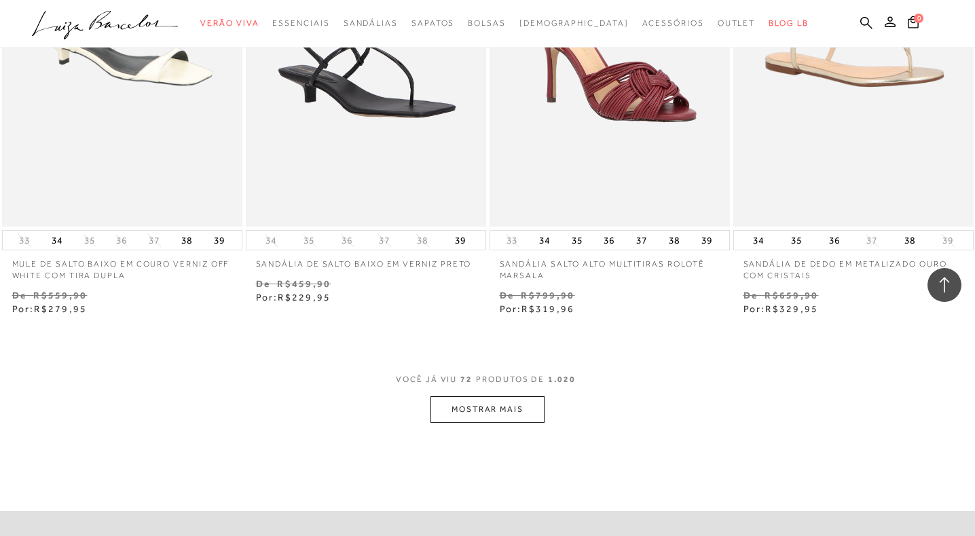
click at [504, 422] on button "MOSTRAR MAIS" at bounding box center [487, 409] width 114 height 26
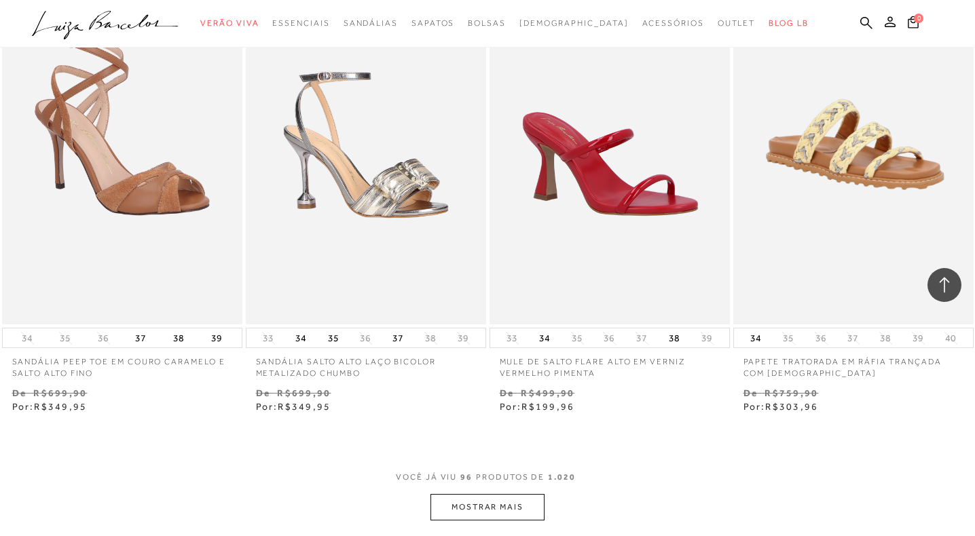
scroll to position [10878, 0]
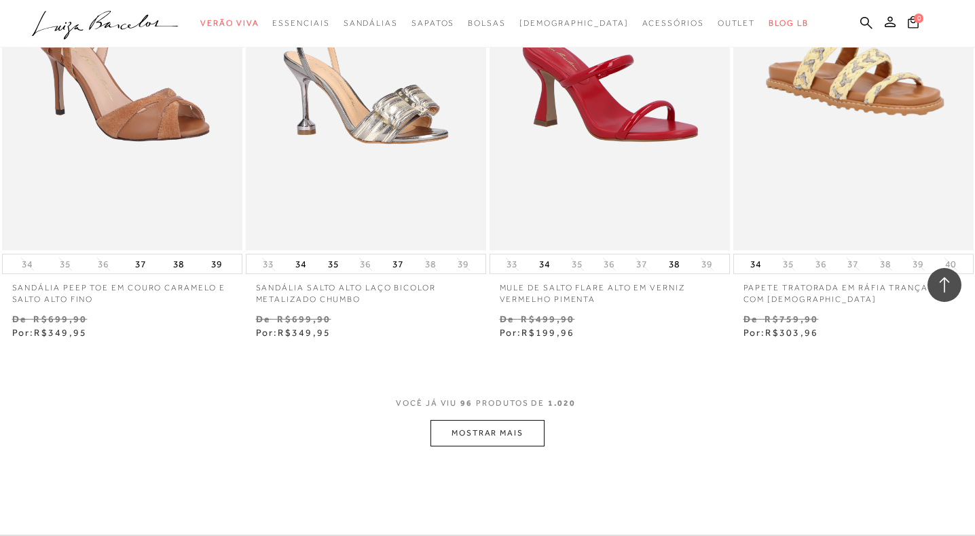
click at [462, 445] on button "MOSTRAR MAIS" at bounding box center [487, 433] width 114 height 26
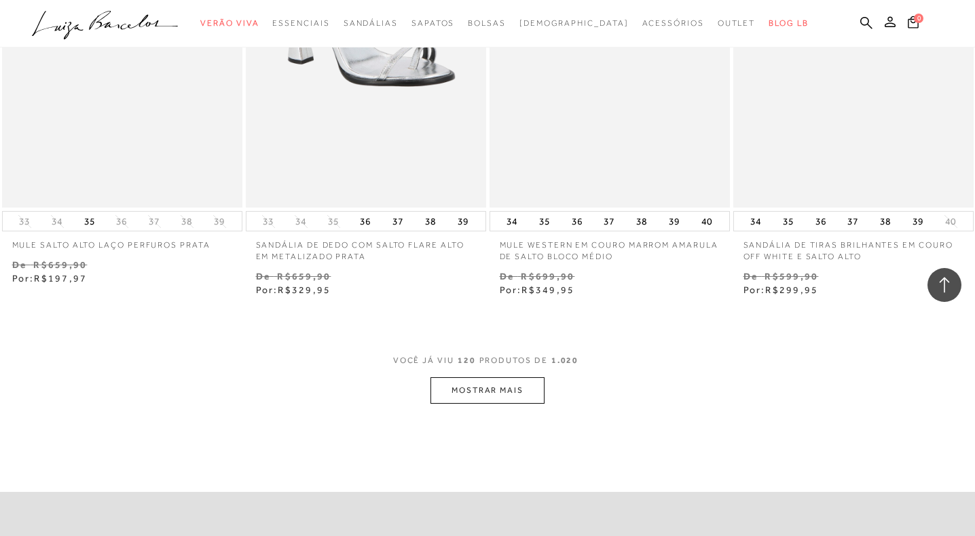
scroll to position [13795, 0]
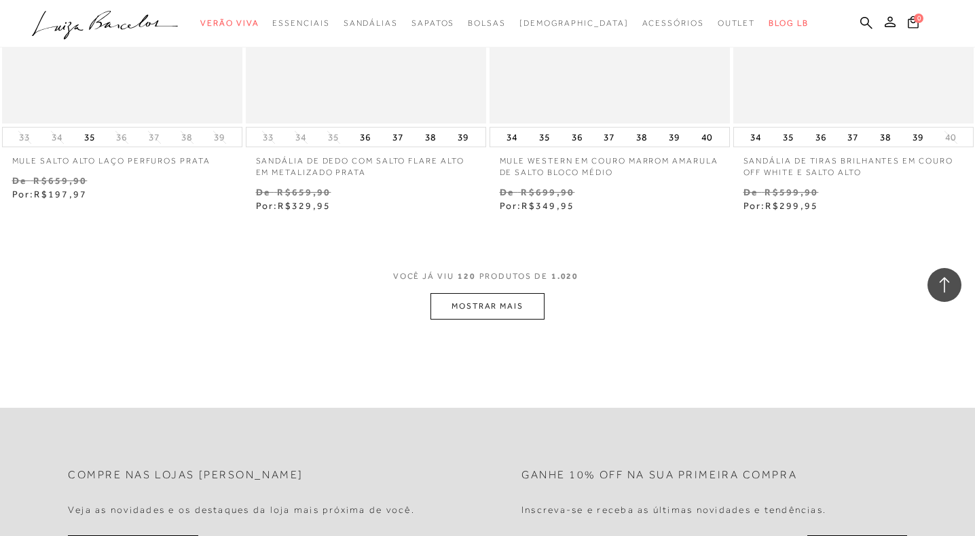
click at [525, 320] on button "MOSTRAR MAIS" at bounding box center [487, 306] width 114 height 26
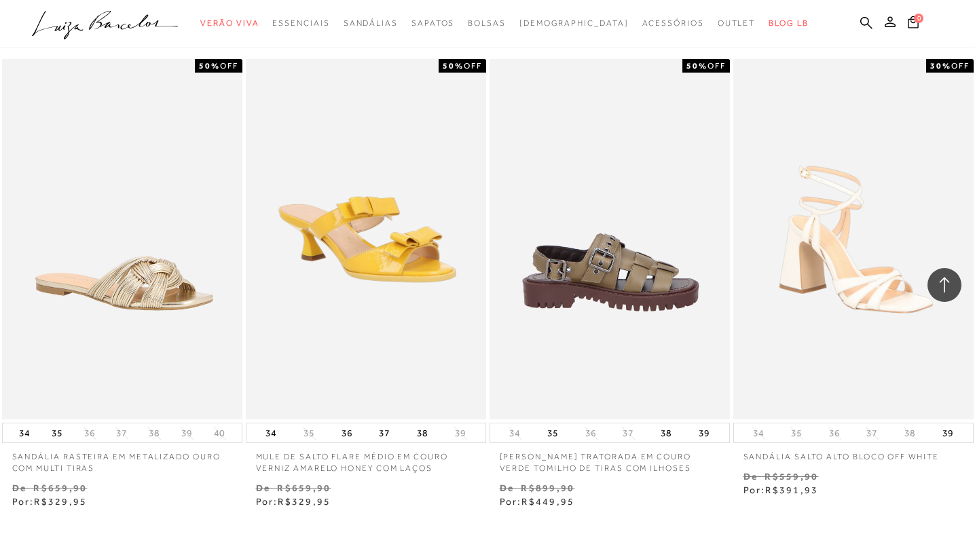
scroll to position [16314, 0]
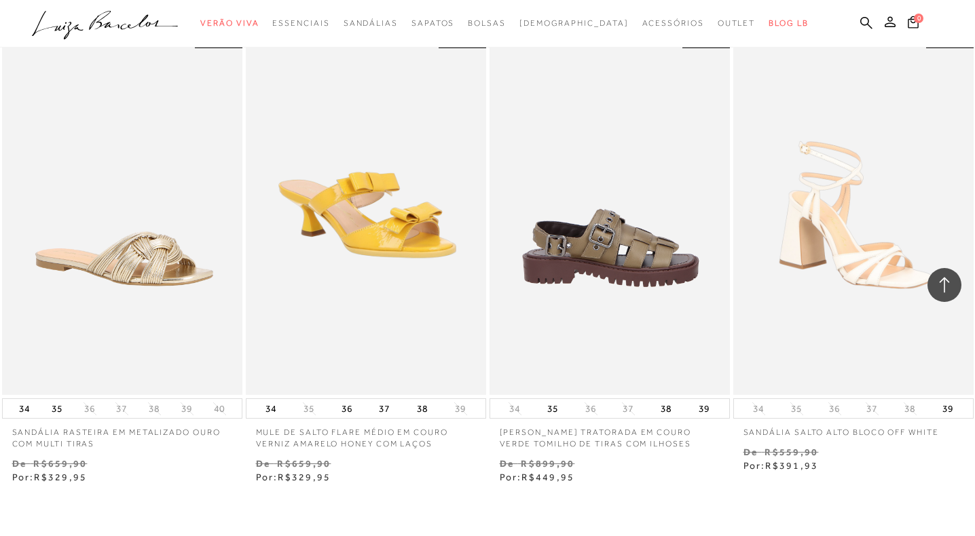
click at [633, 285] on img at bounding box center [610, 215] width 239 height 360
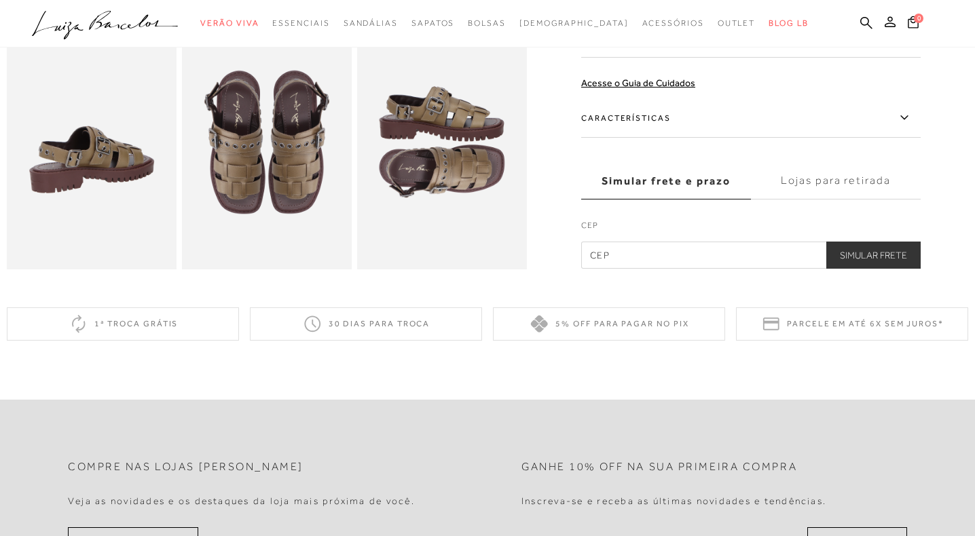
scroll to position [344, 0]
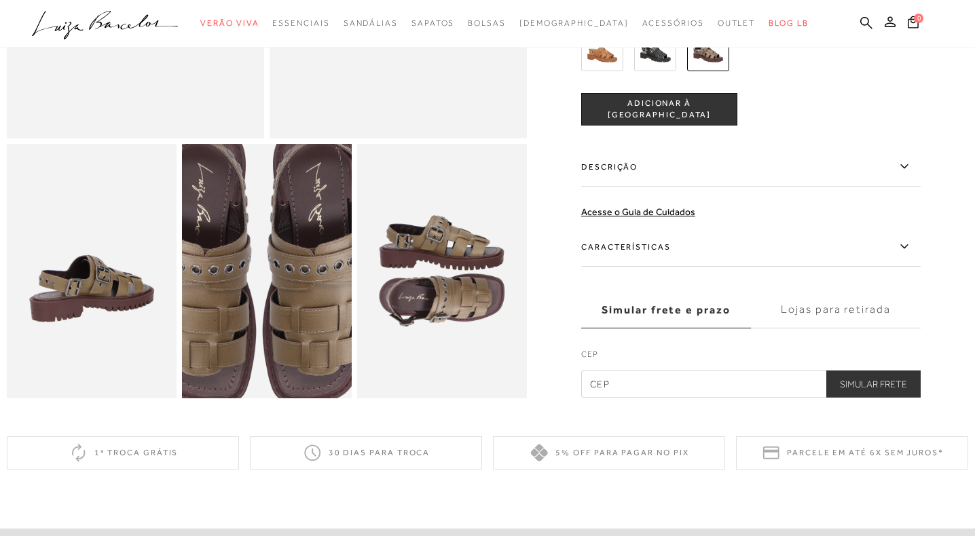
click at [274, 280] on img at bounding box center [259, 261] width 339 height 509
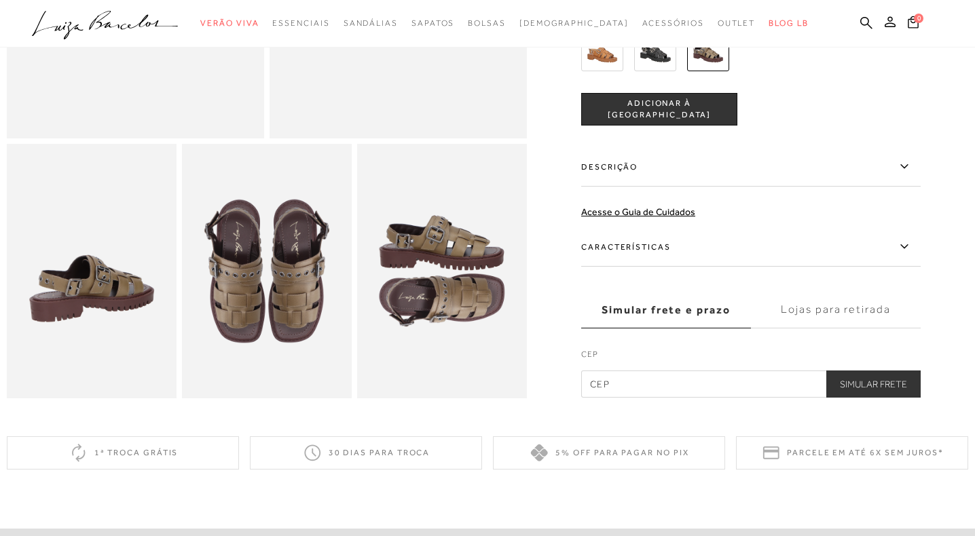
click at [662, 51] on img at bounding box center [655, 50] width 42 height 42
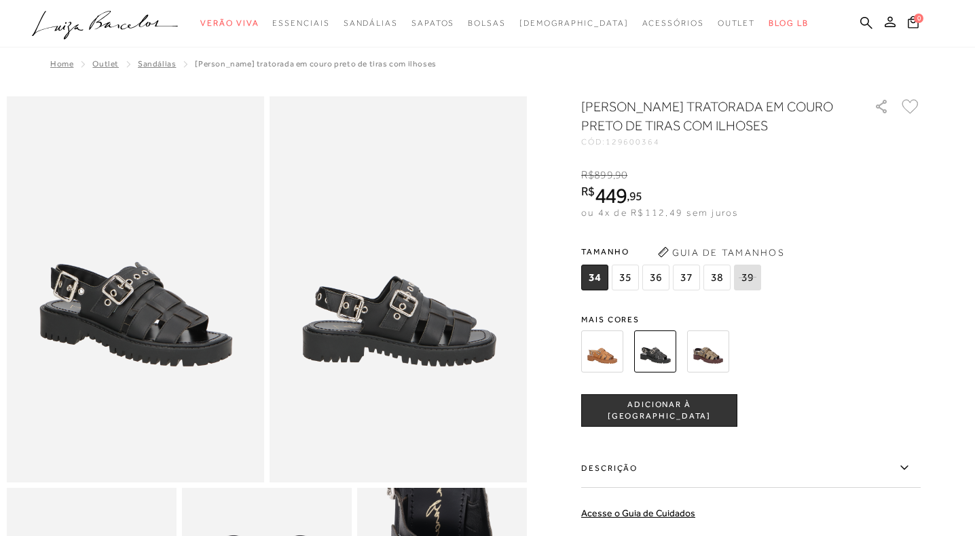
click at [597, 355] on img at bounding box center [602, 352] width 42 height 42
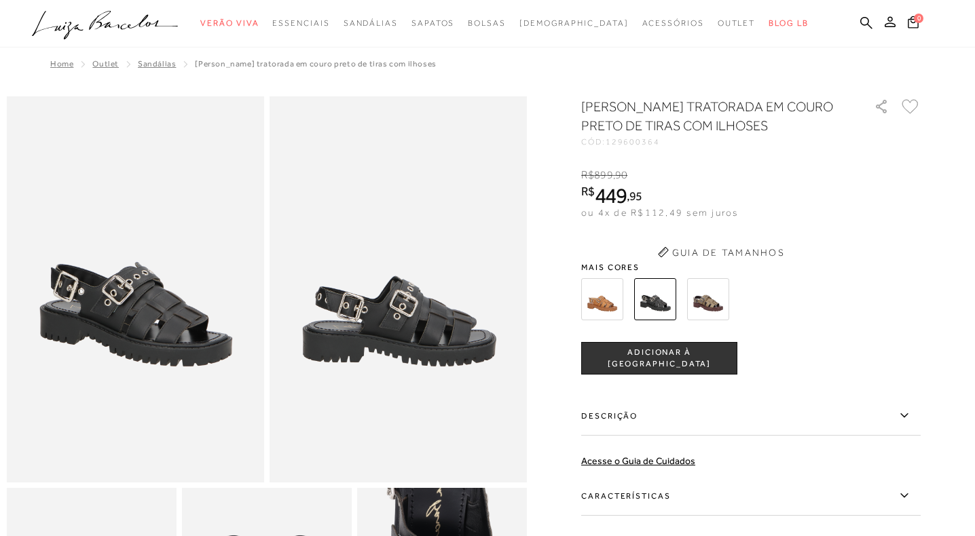
scroll to position [344, 0]
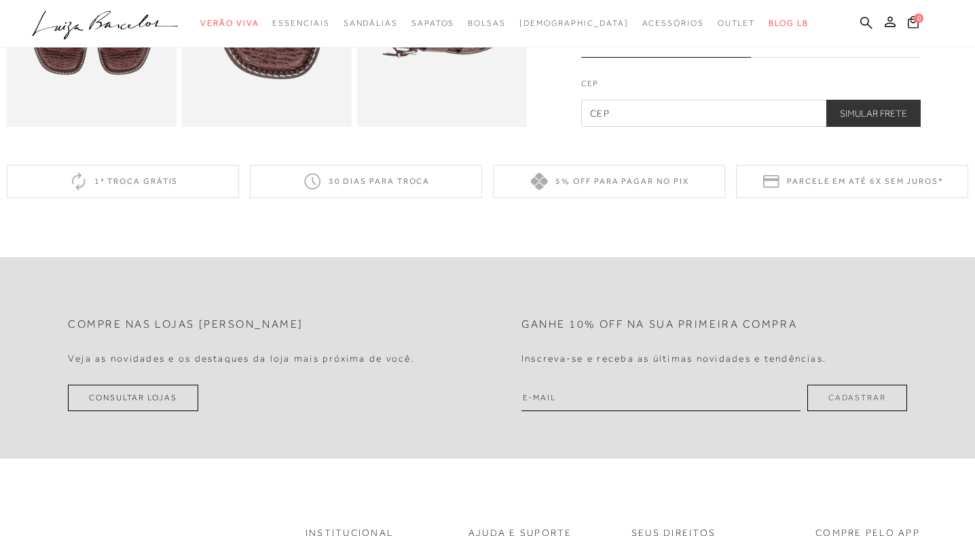
scroll to position [118, 0]
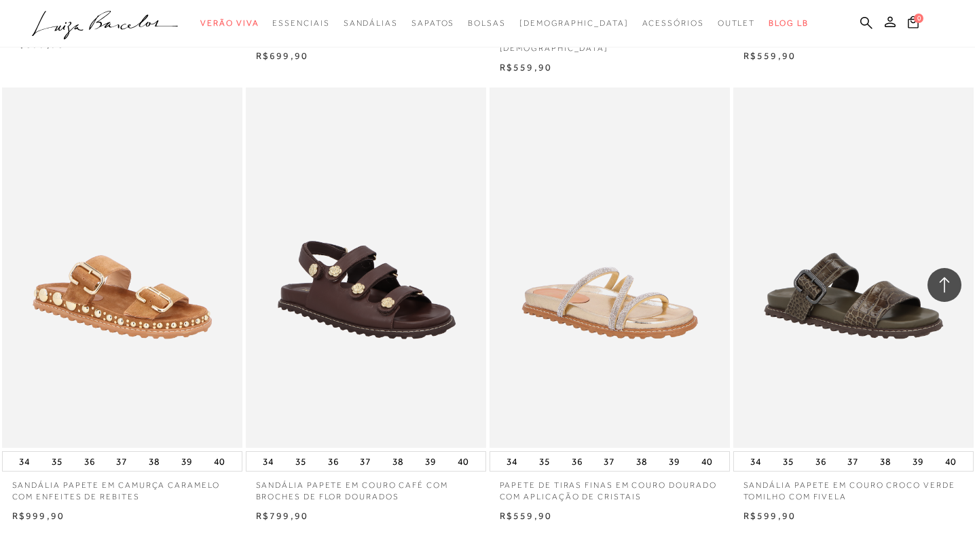
scroll to position [2263, 0]
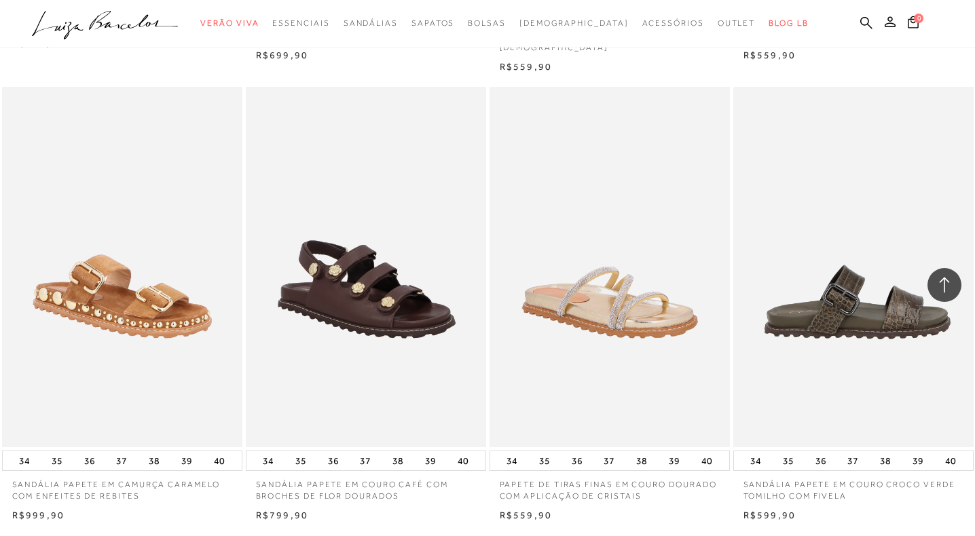
click at [867, 373] on img at bounding box center [854, 267] width 239 height 360
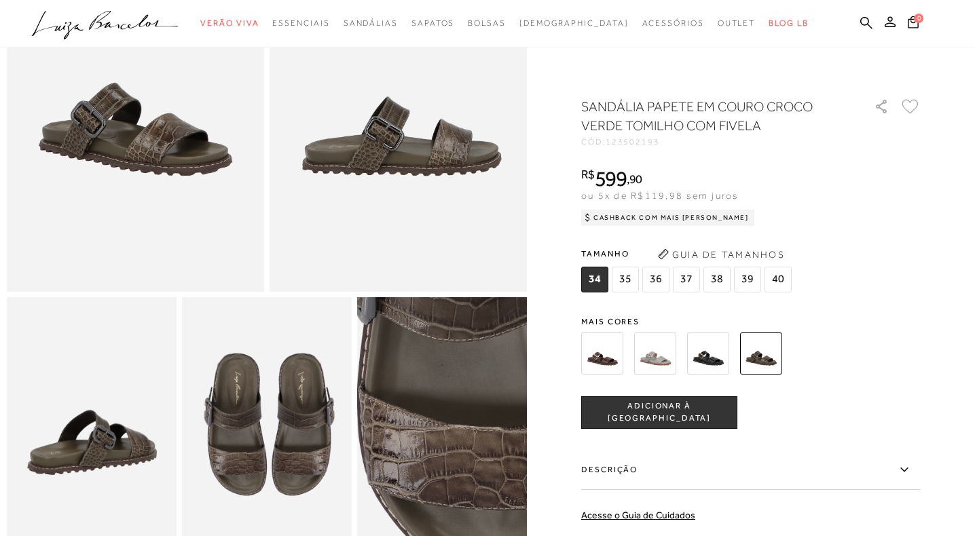
scroll to position [186, 0]
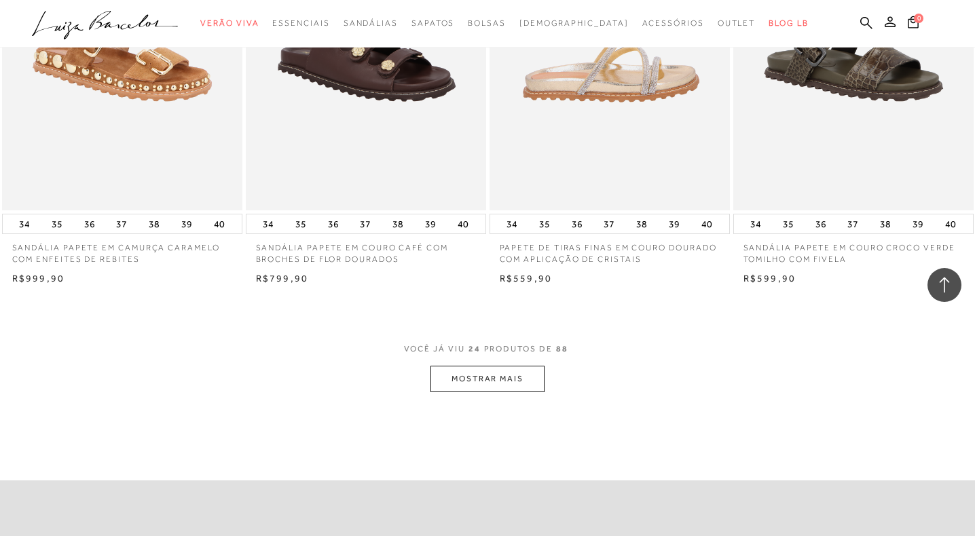
scroll to position [2502, 0]
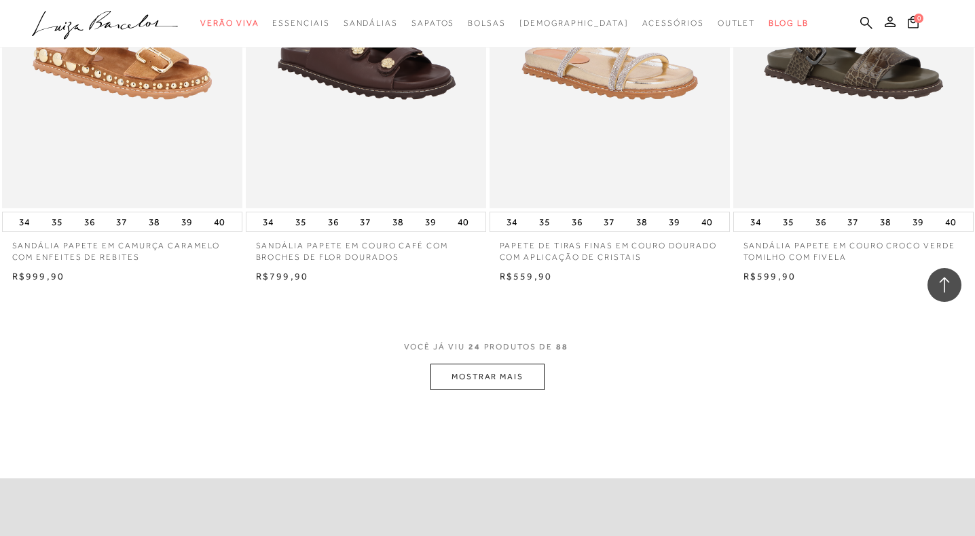
click at [470, 364] on button "MOSTRAR MAIS" at bounding box center [487, 377] width 114 height 26
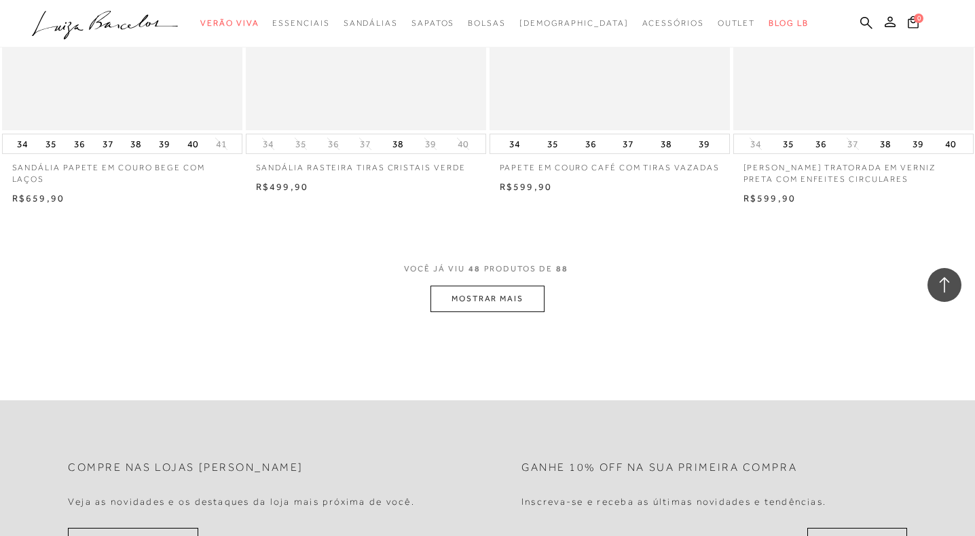
scroll to position [5300, 0]
click at [496, 302] on button "MOSTRAR MAIS" at bounding box center [487, 298] width 114 height 26
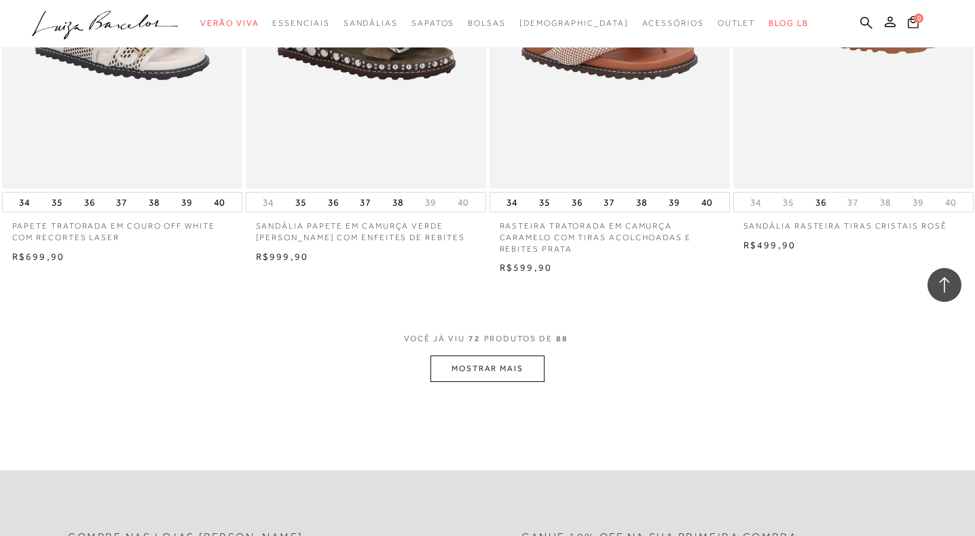
scroll to position [7971, 0]
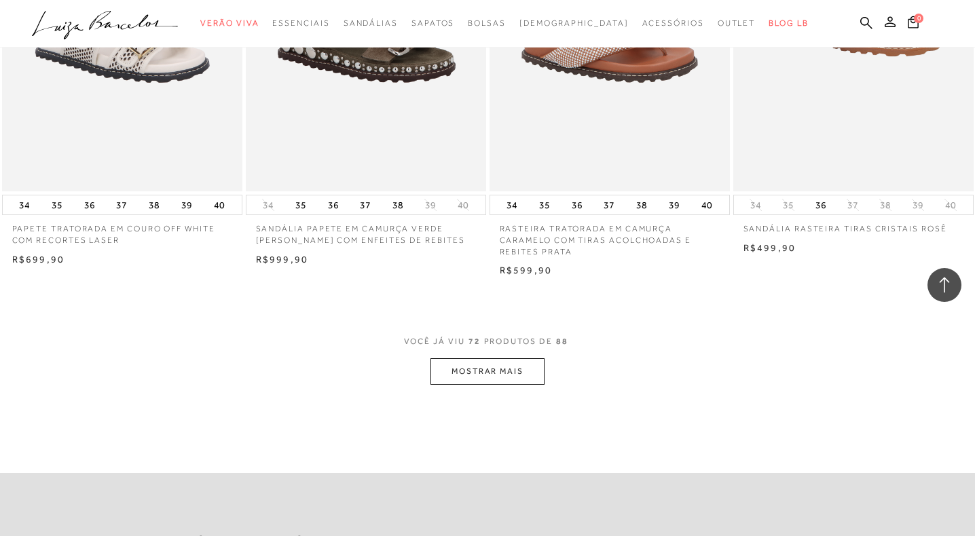
click at [477, 361] on button "MOSTRAR MAIS" at bounding box center [487, 371] width 114 height 26
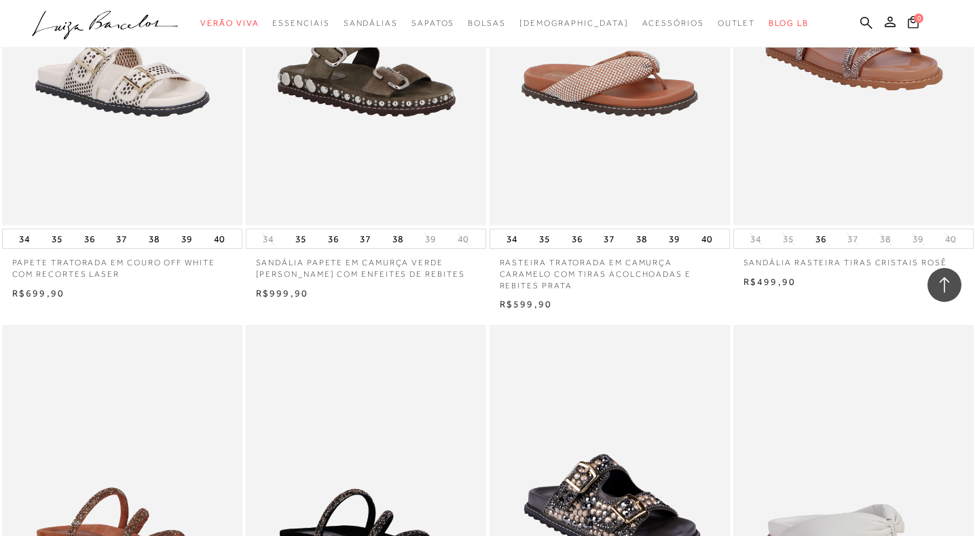
scroll to position [7409, 0]
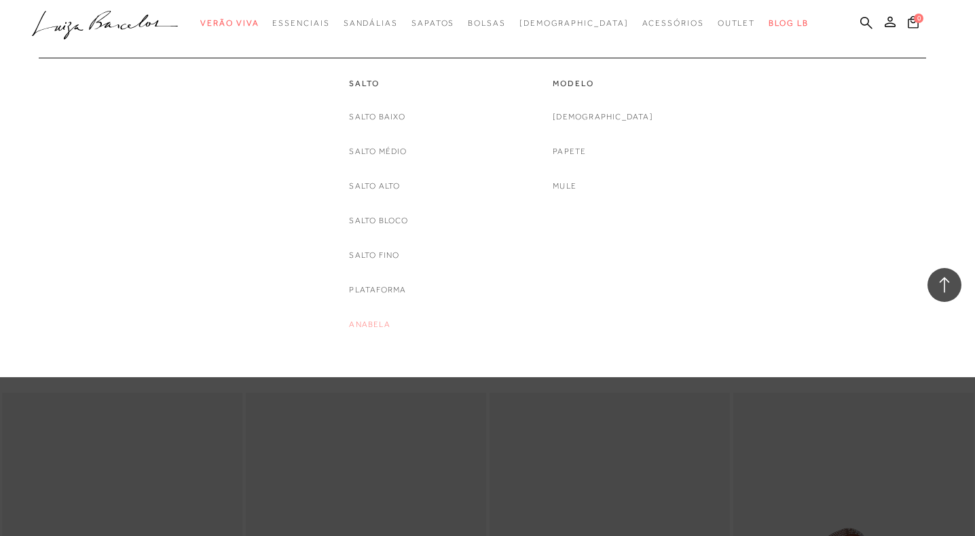
click at [378, 326] on link "Anabela" at bounding box center [369, 325] width 41 height 14
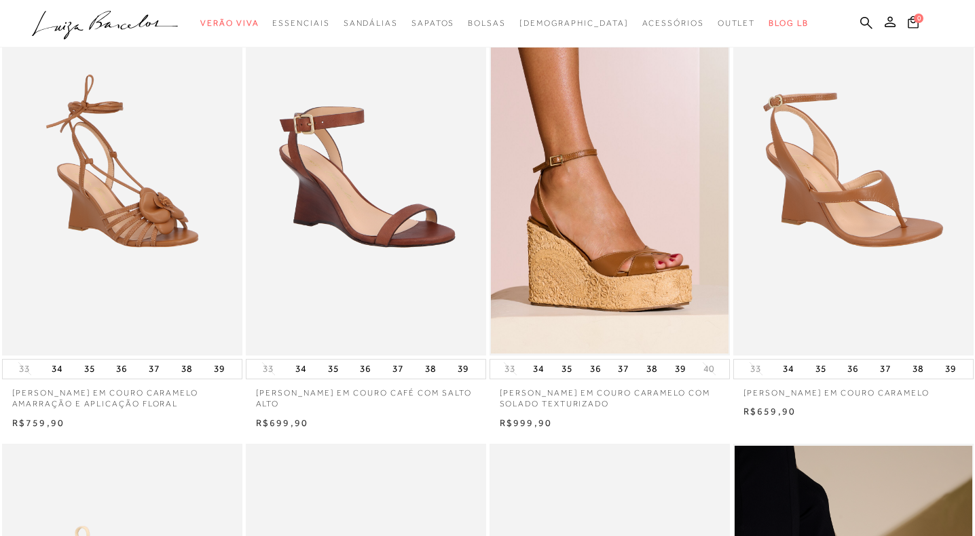
scroll to position [98, 0]
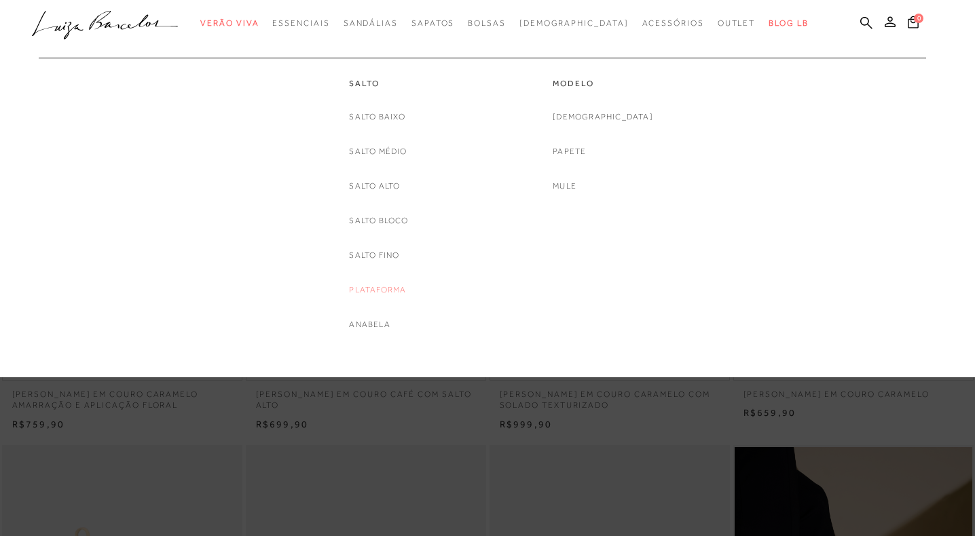
click at [386, 288] on link "Plataforma" at bounding box center [377, 290] width 57 height 14
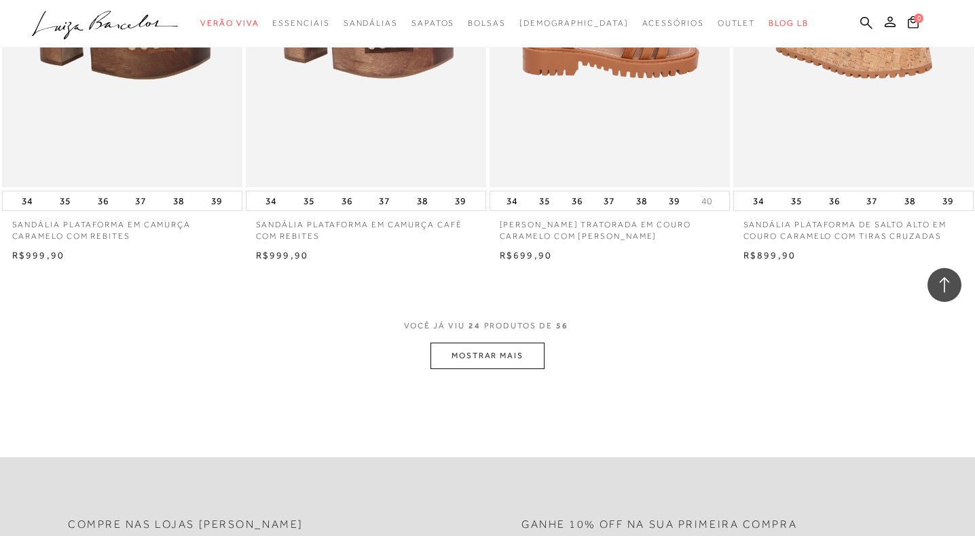
scroll to position [2522, 0]
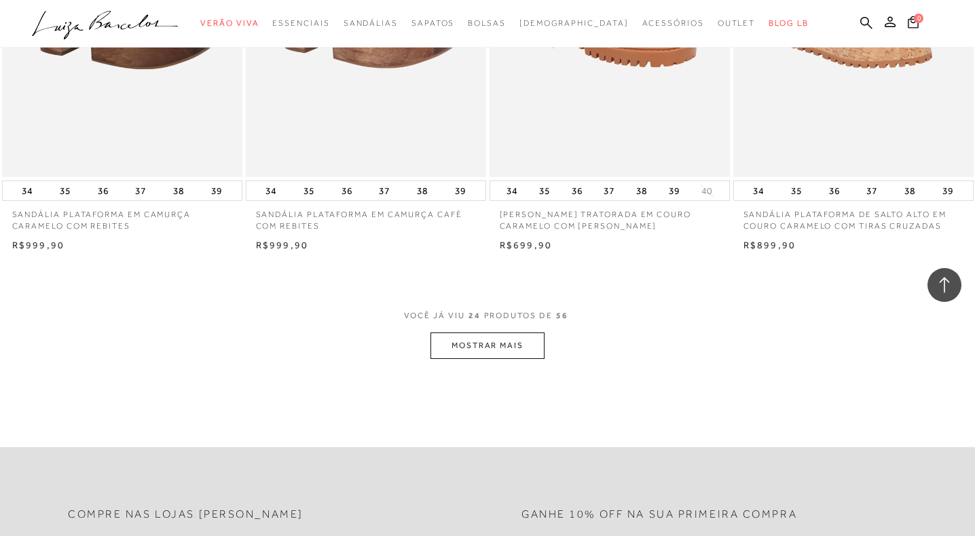
click at [526, 338] on button "MOSTRAR MAIS" at bounding box center [487, 346] width 114 height 26
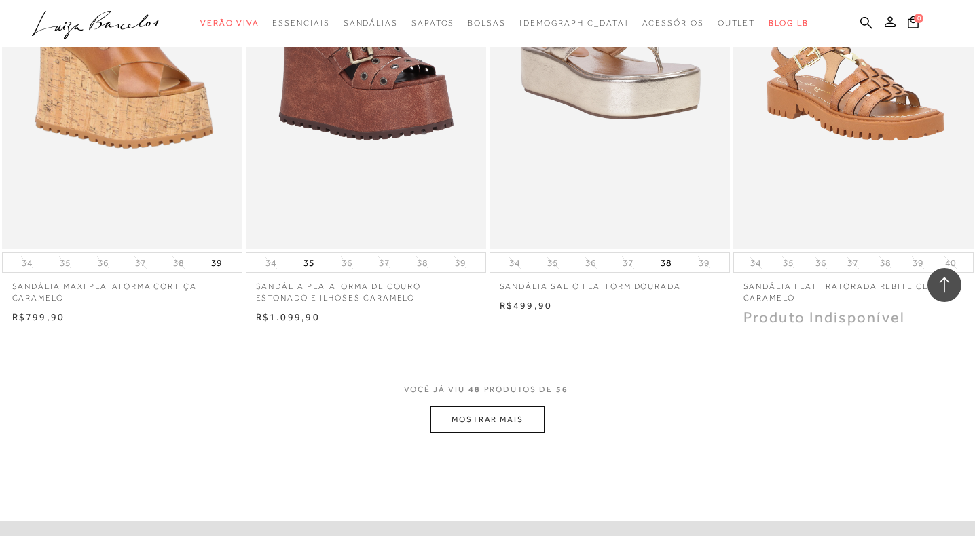
scroll to position [5154, 0]
click at [517, 432] on button "MOSTRAR MAIS" at bounding box center [487, 420] width 114 height 26
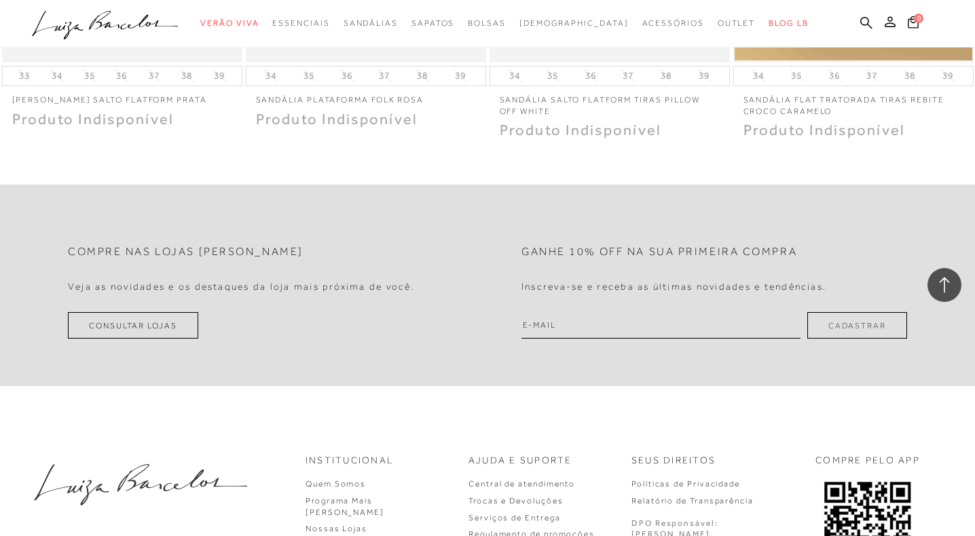
scroll to position [6243, 0]
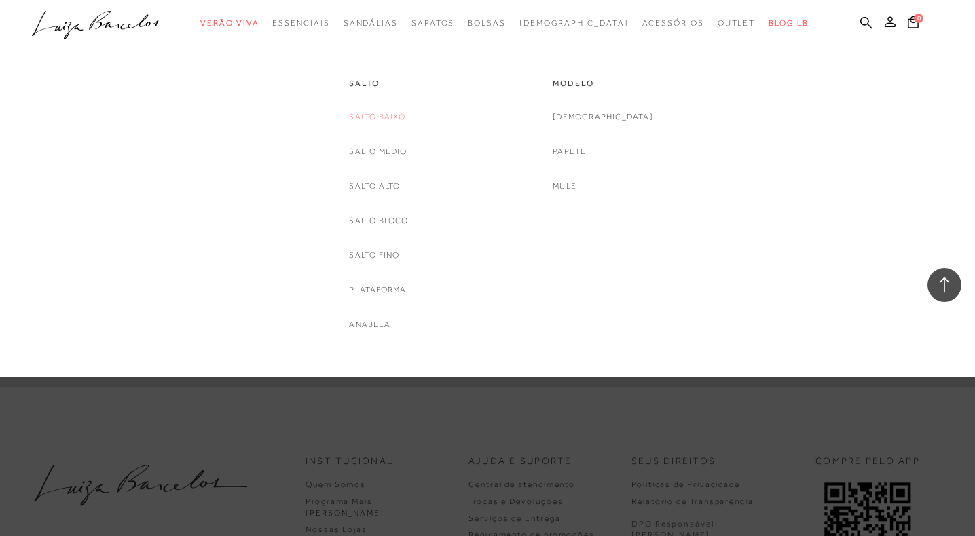
click at [377, 114] on link "Salto Baixo" at bounding box center [377, 117] width 56 height 14
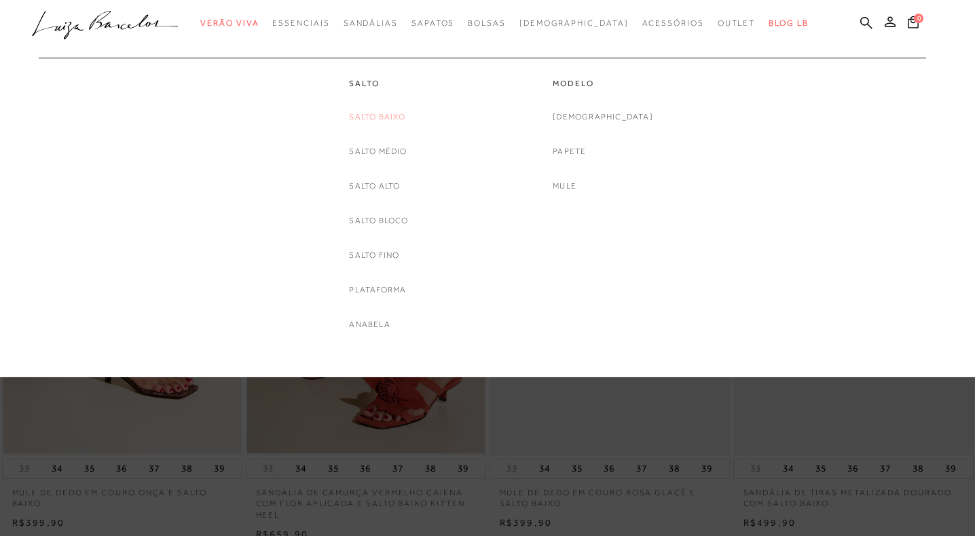
click at [379, 117] on link "Salto Baixo" at bounding box center [377, 117] width 56 height 14
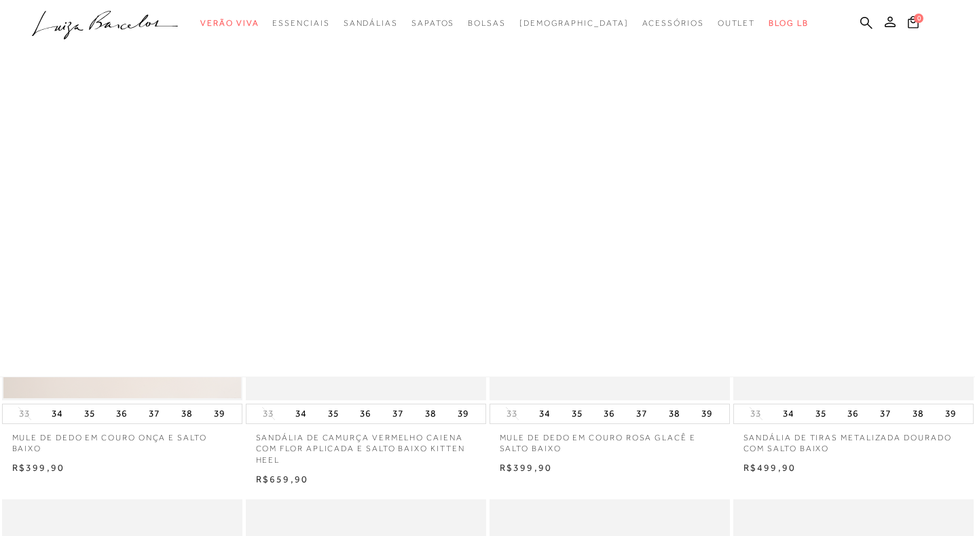
scroll to position [67, 0]
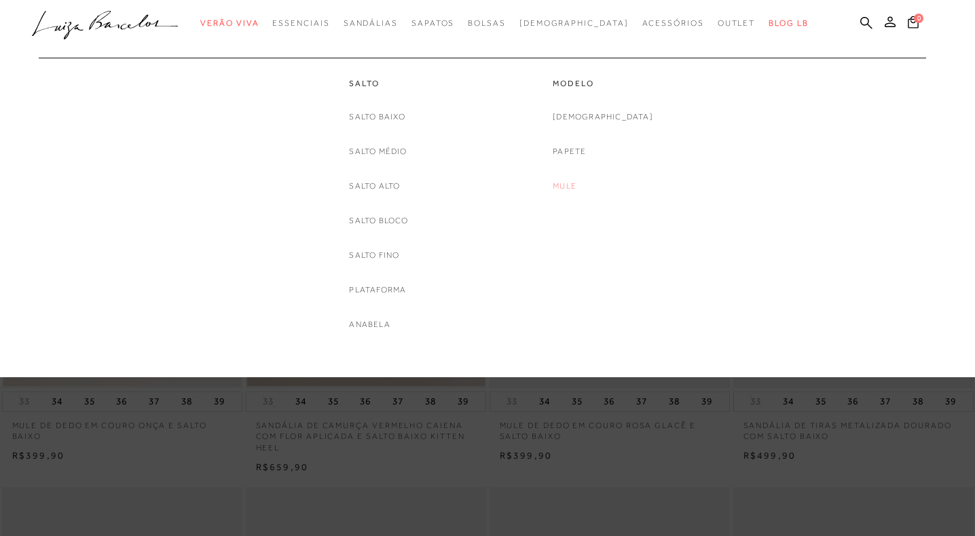
click at [576, 183] on link "Mule" at bounding box center [565, 186] width 24 height 14
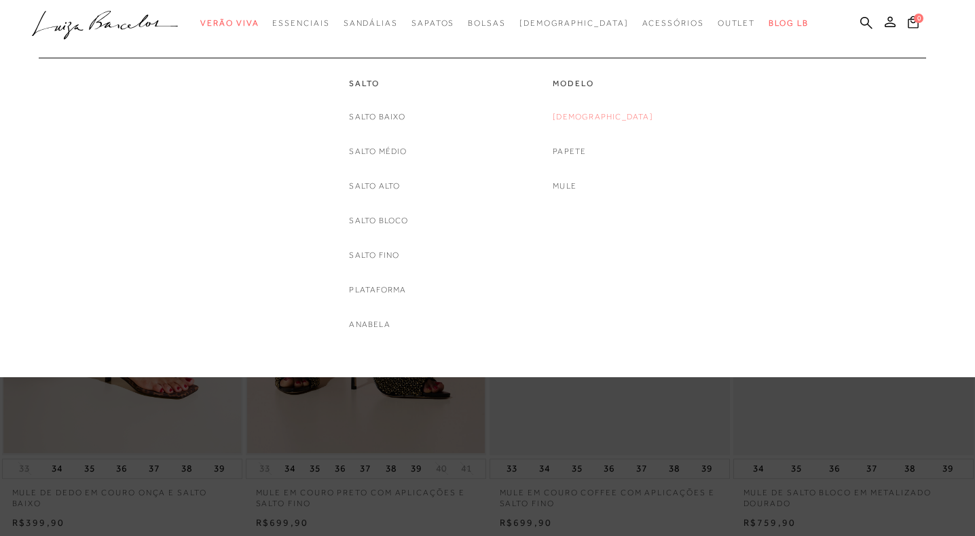
click at [599, 112] on link "[DEMOGRAPHIC_DATA]" at bounding box center [603, 117] width 100 height 14
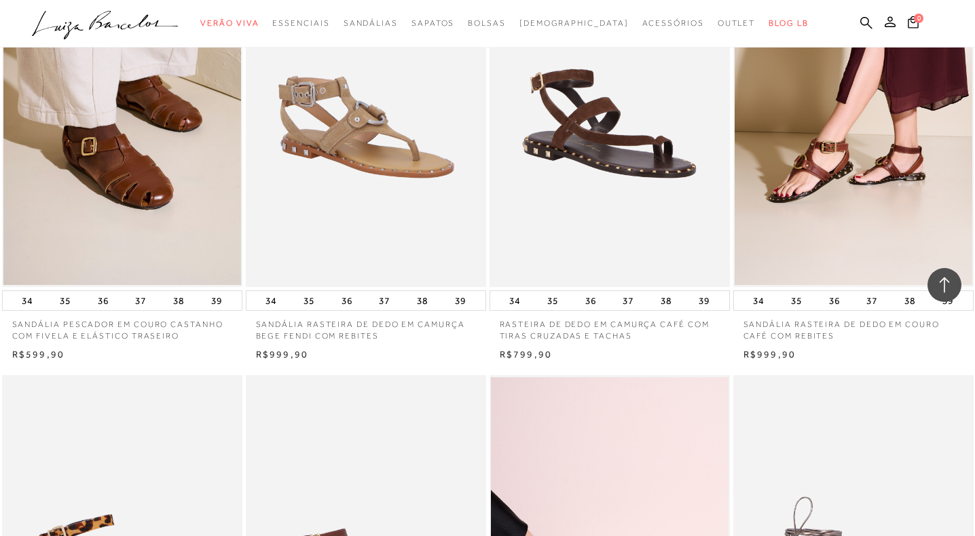
scroll to position [2377, 0]
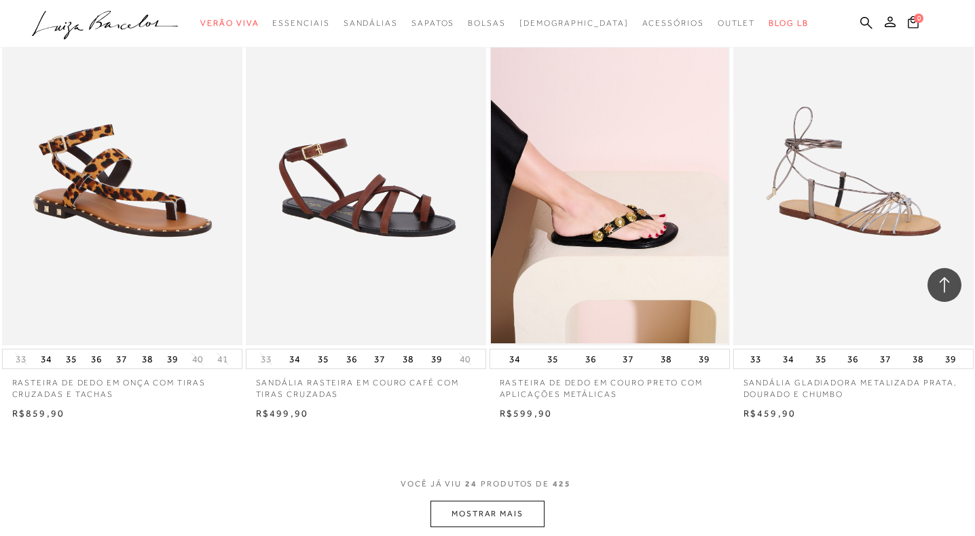
click at [452, 510] on button "MOSTRAR MAIS" at bounding box center [487, 514] width 114 height 26
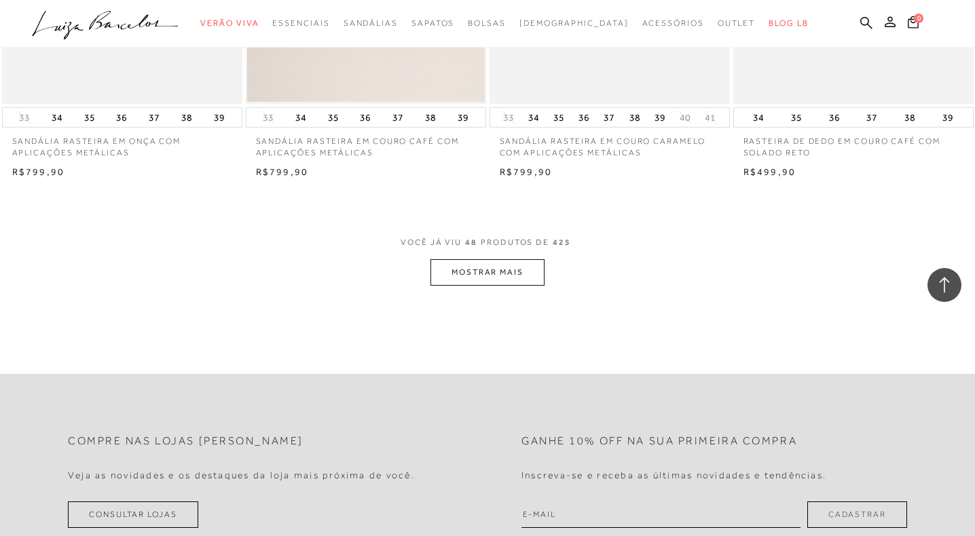
scroll to position [5293, 0]
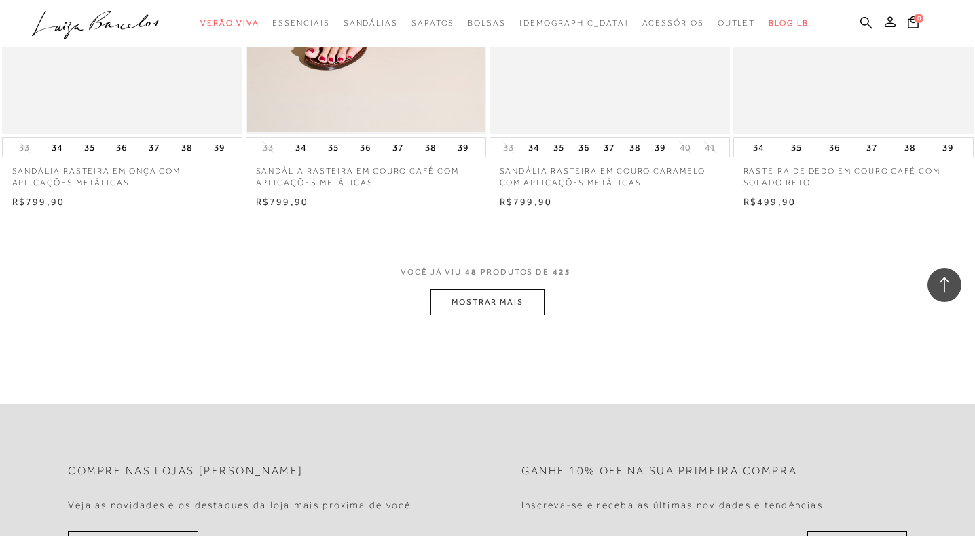
click at [525, 305] on button "MOSTRAR MAIS" at bounding box center [487, 302] width 114 height 26
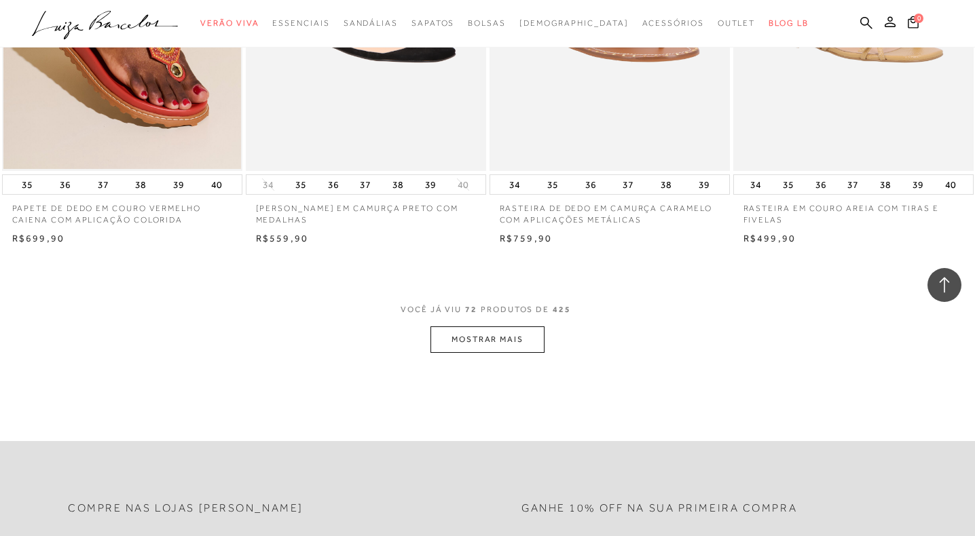
scroll to position [7964, 0]
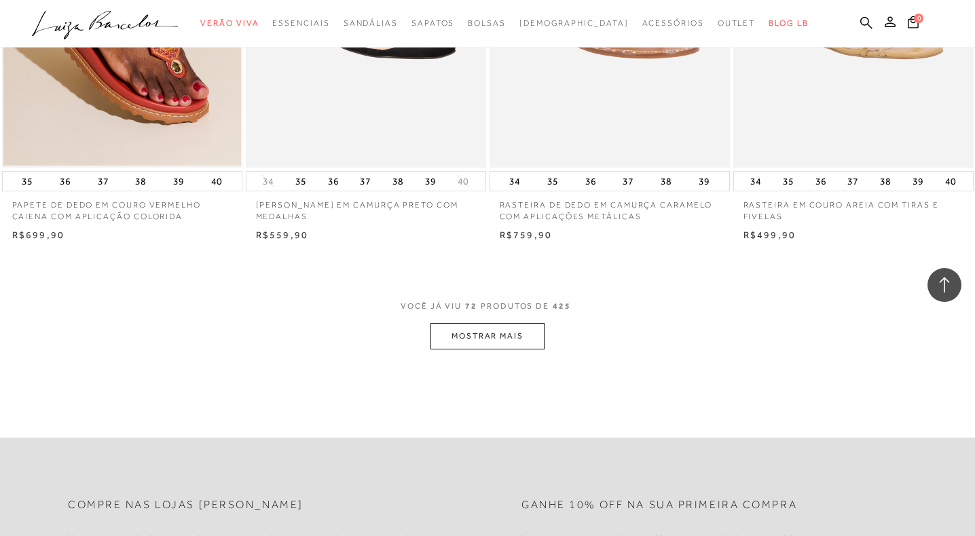
click at [496, 337] on button "MOSTRAR MAIS" at bounding box center [487, 336] width 114 height 26
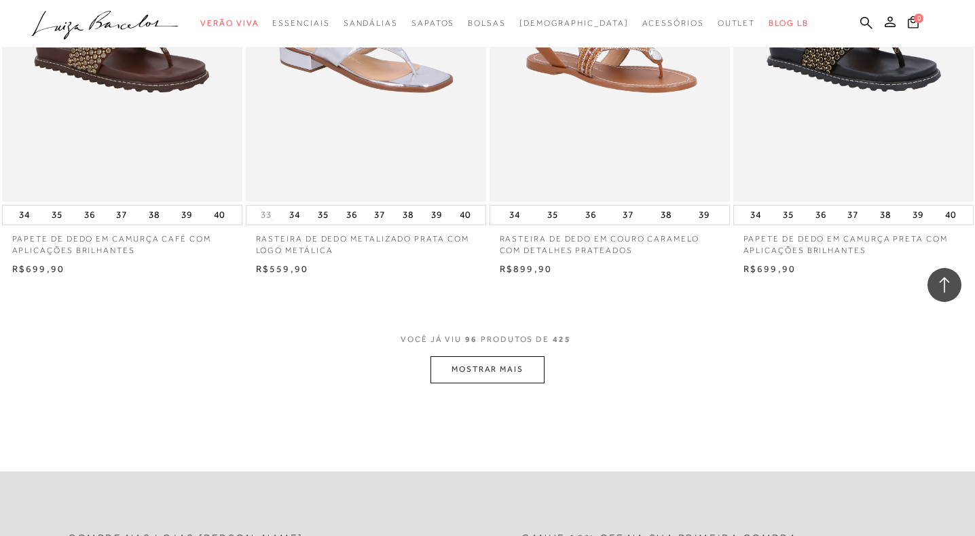
scroll to position [10627, 0]
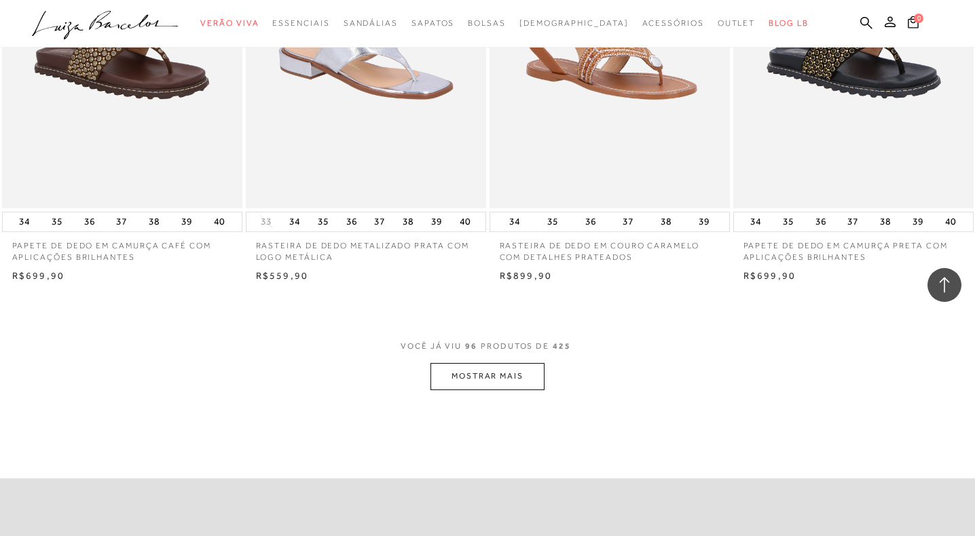
click at [516, 382] on button "MOSTRAR MAIS" at bounding box center [487, 376] width 114 height 26
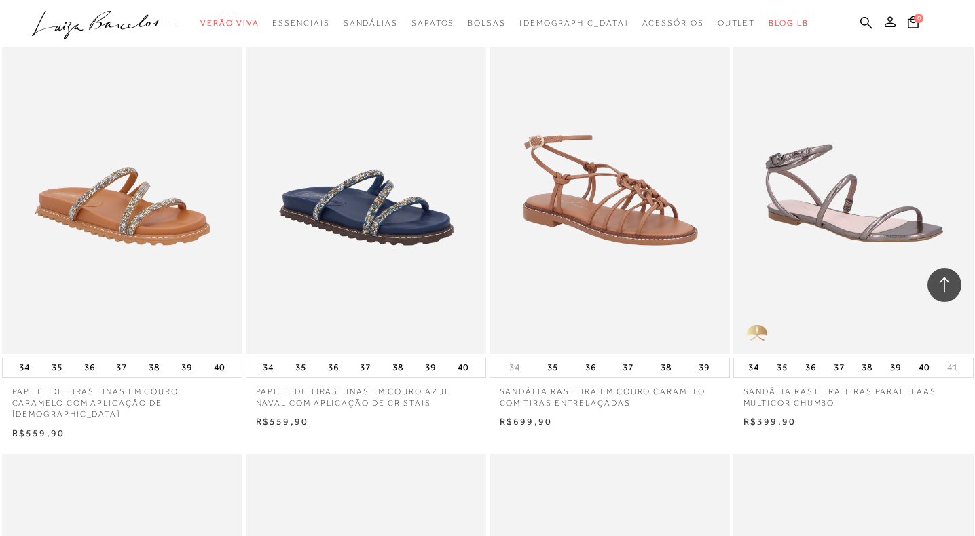
scroll to position [13242, 0]
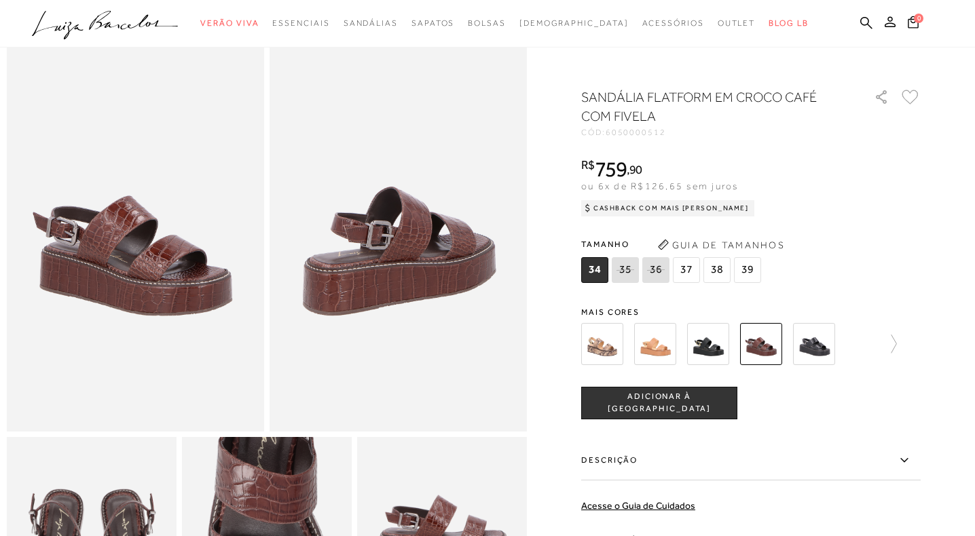
scroll to position [45, 0]
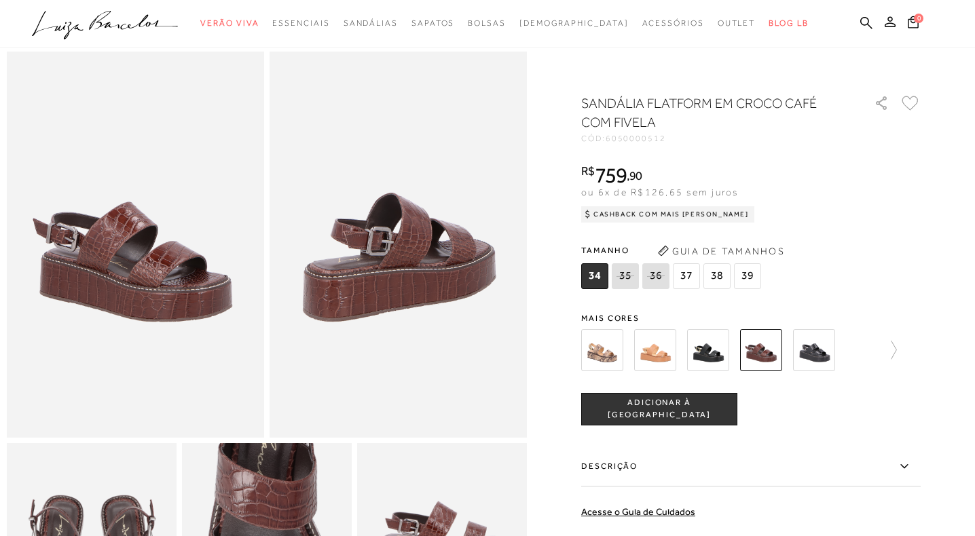
click at [659, 352] on img at bounding box center [655, 350] width 42 height 42
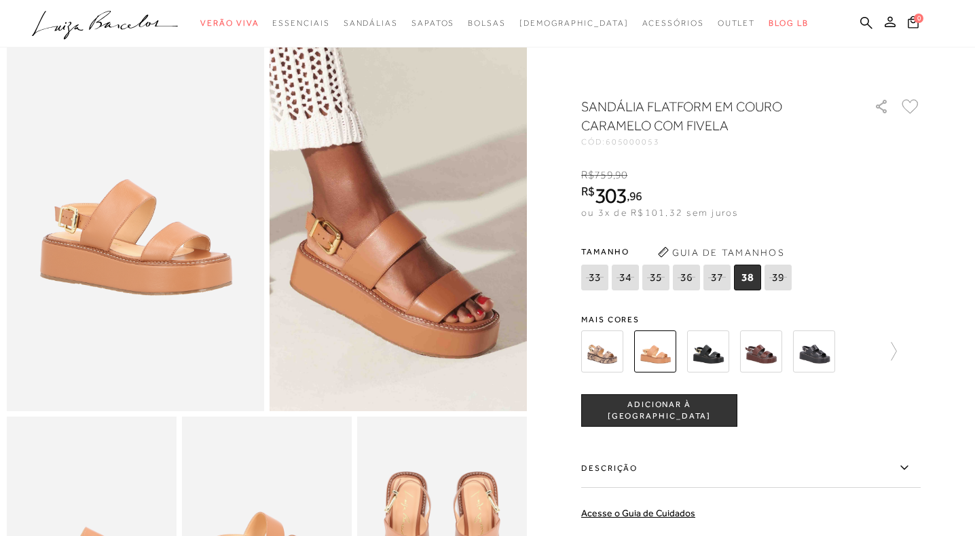
click at [402, 319] on img at bounding box center [394, 117] width 515 height 772
